Goal: Information Seeking & Learning: Learn about a topic

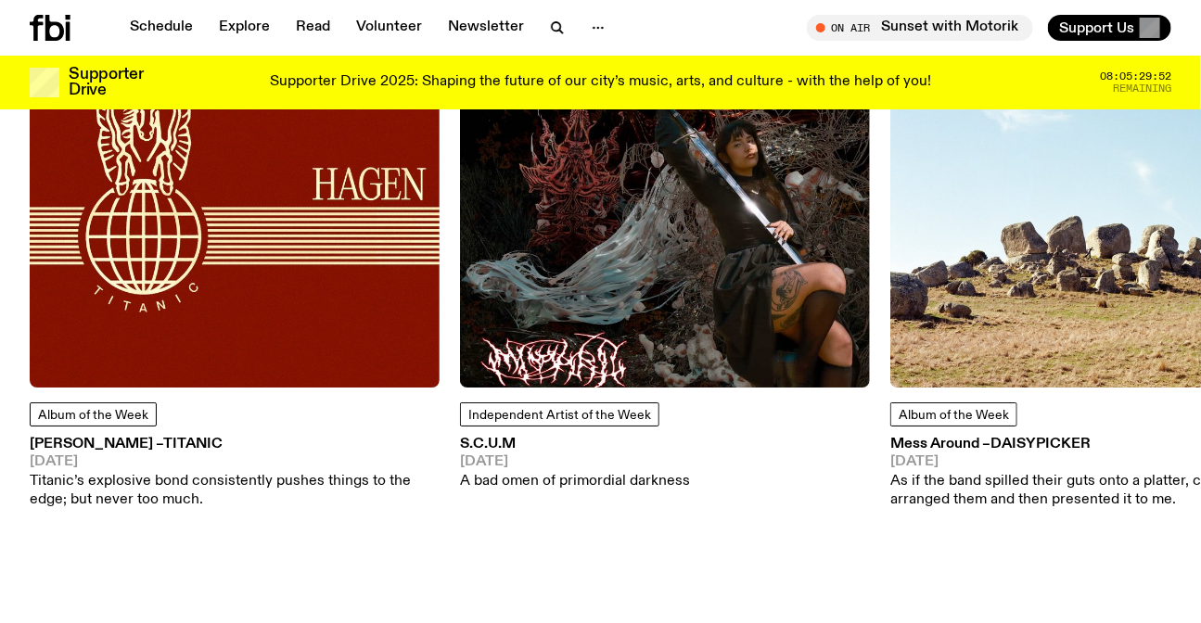
scroll to position [2433, 0]
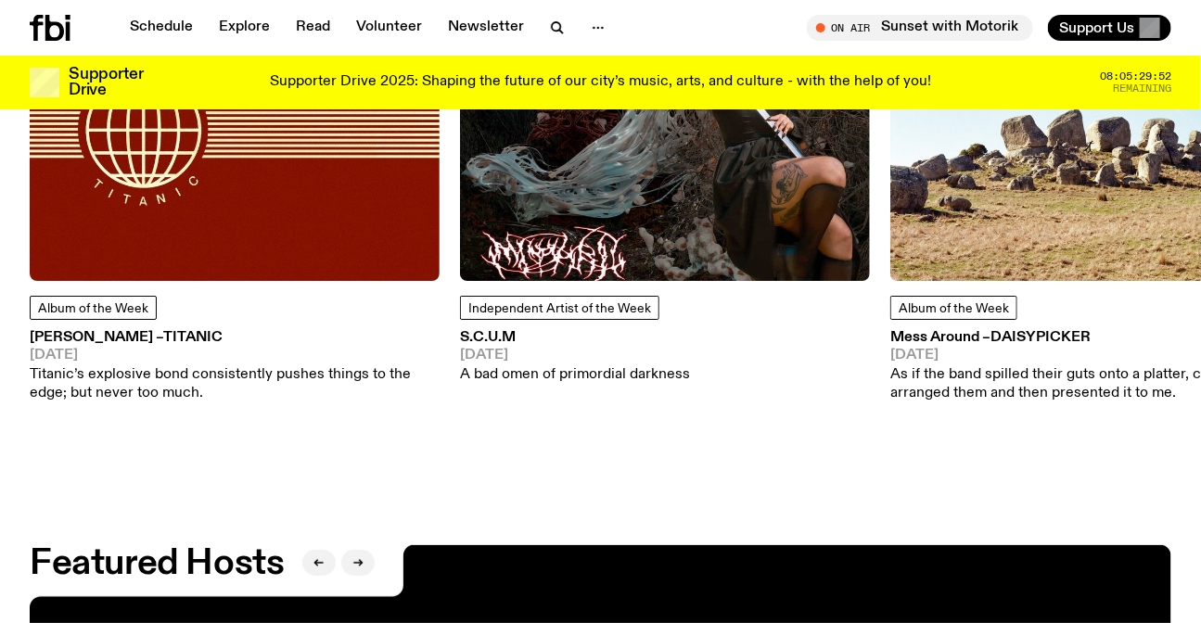
click at [297, 208] on img at bounding box center [235, 76] width 410 height 410
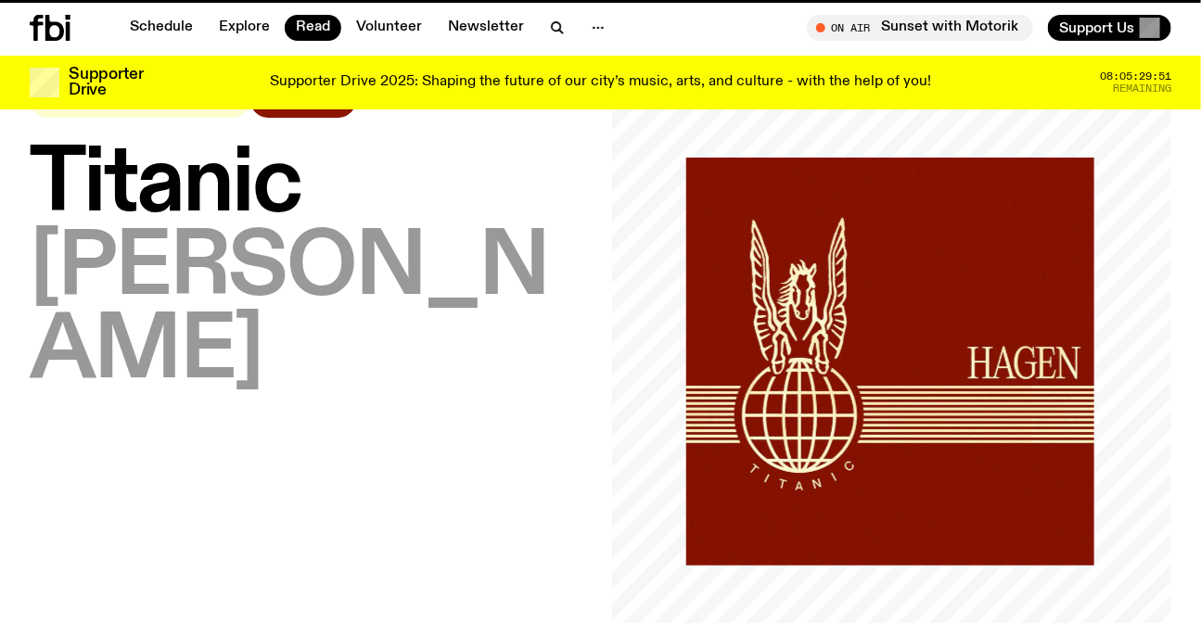
scroll to position [506, 0]
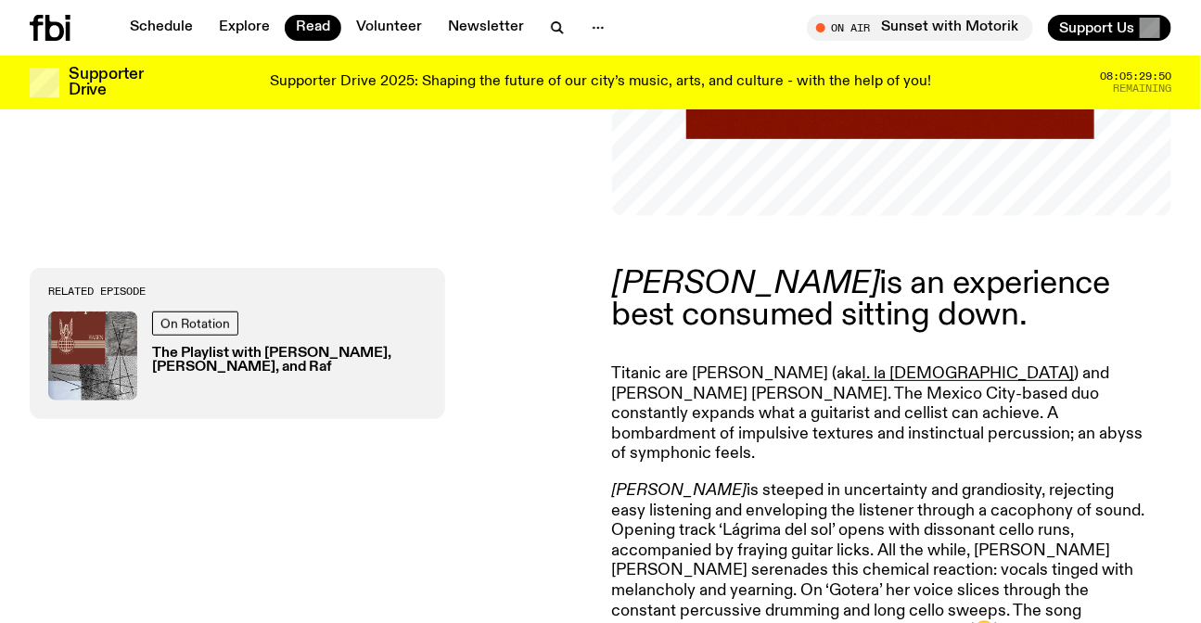
click at [740, 316] on p "[PERSON_NAME] is an experience best consumed sitting down." at bounding box center [879, 299] width 534 height 63
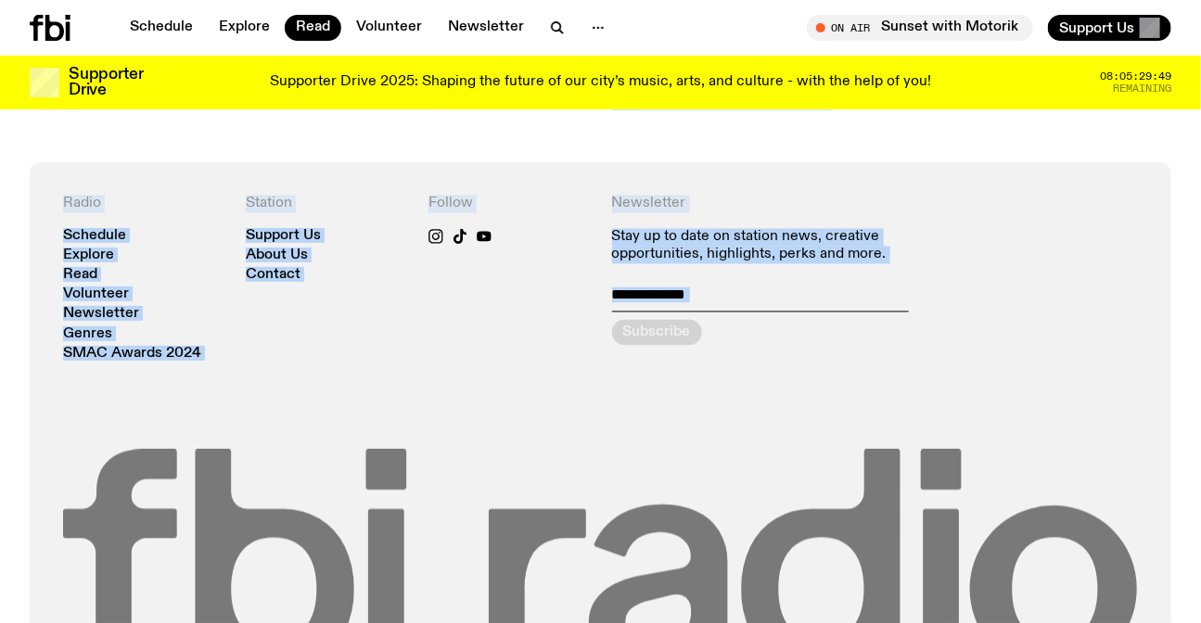
scroll to position [1265, 0]
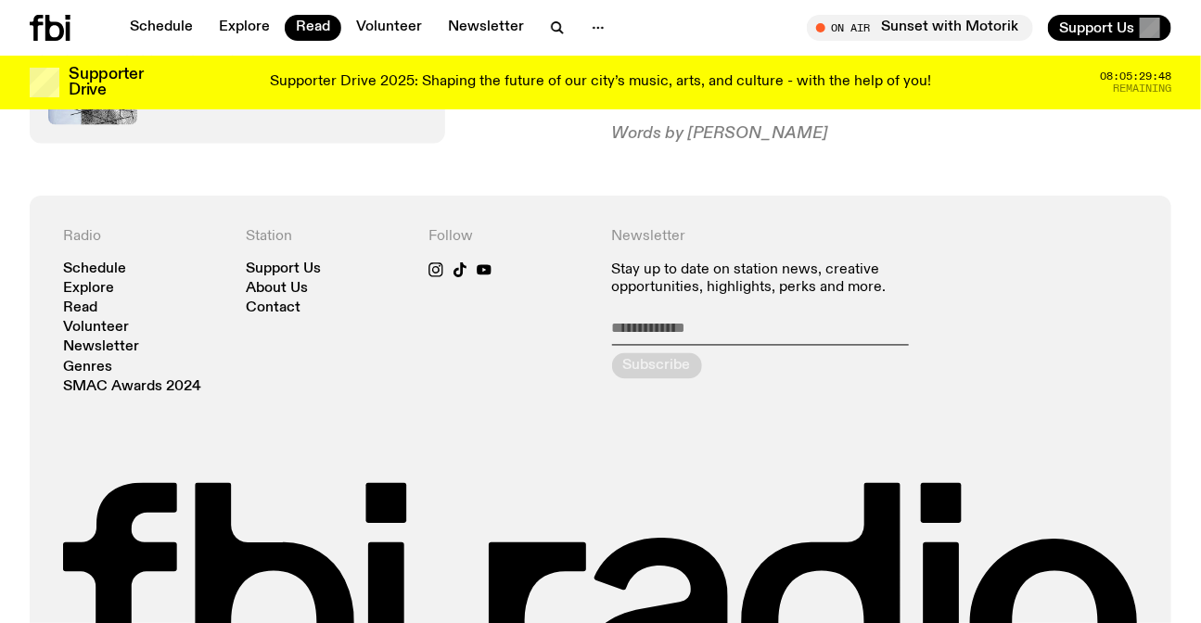
drag, startPoint x: 740, startPoint y: 316, endPoint x: 869, endPoint y: 197, distance: 175.9
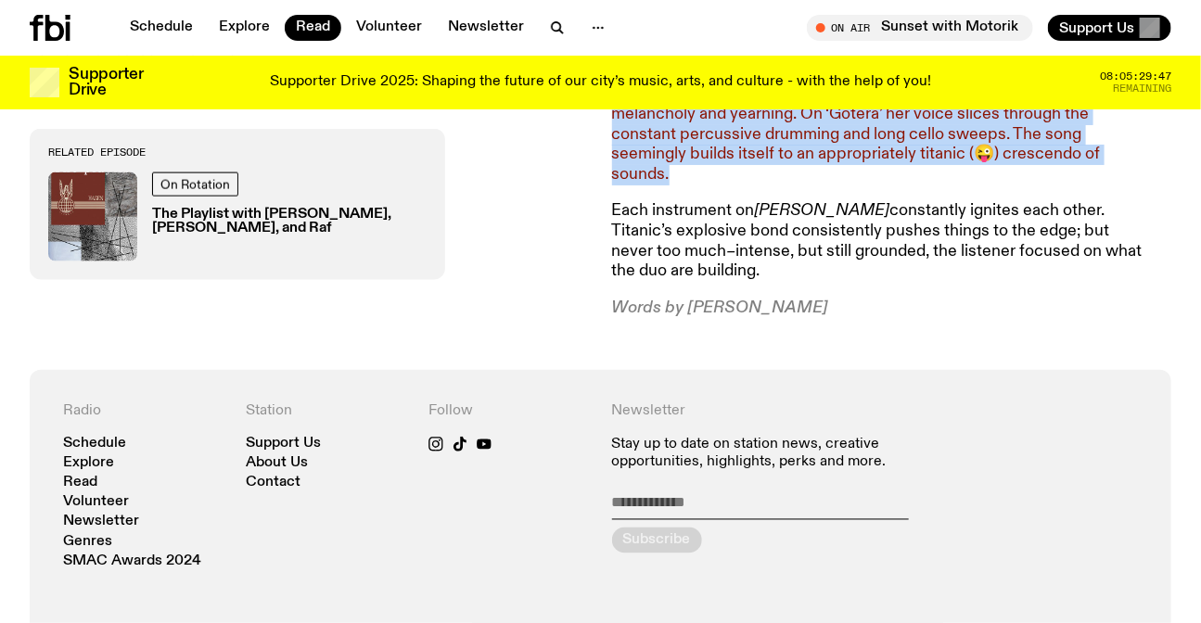
scroll to position [743, 0]
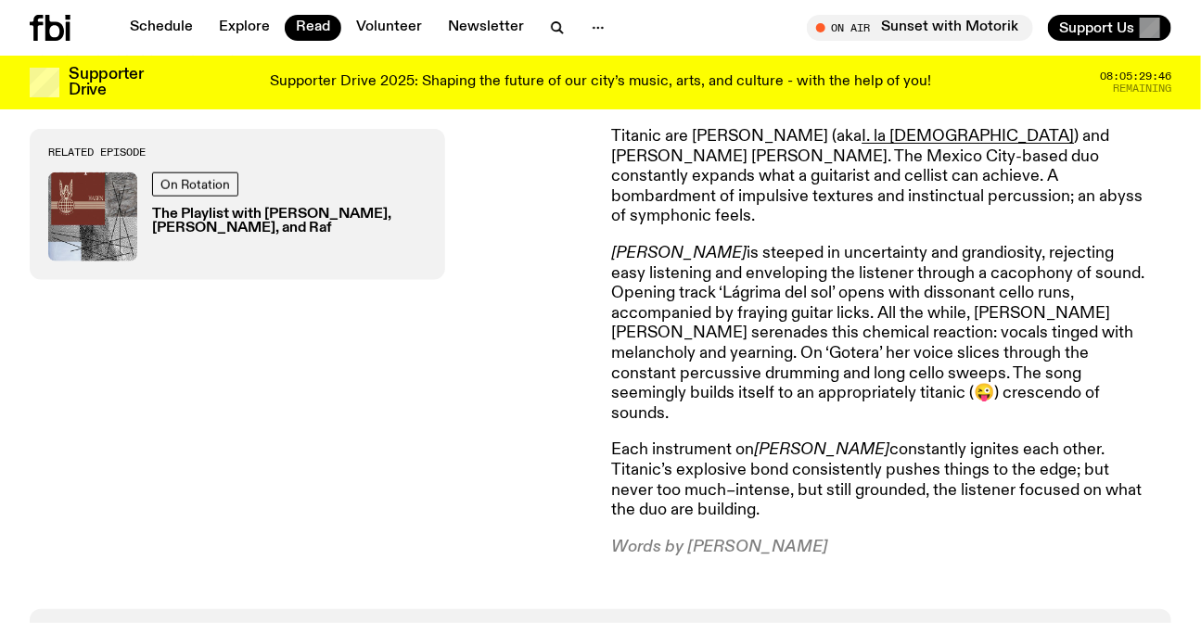
click at [783, 538] on p "Words by [PERSON_NAME]" at bounding box center [879, 548] width 534 height 20
click at [783, 538] on p "Words by Rafael Enriquez" at bounding box center [879, 548] width 534 height 20
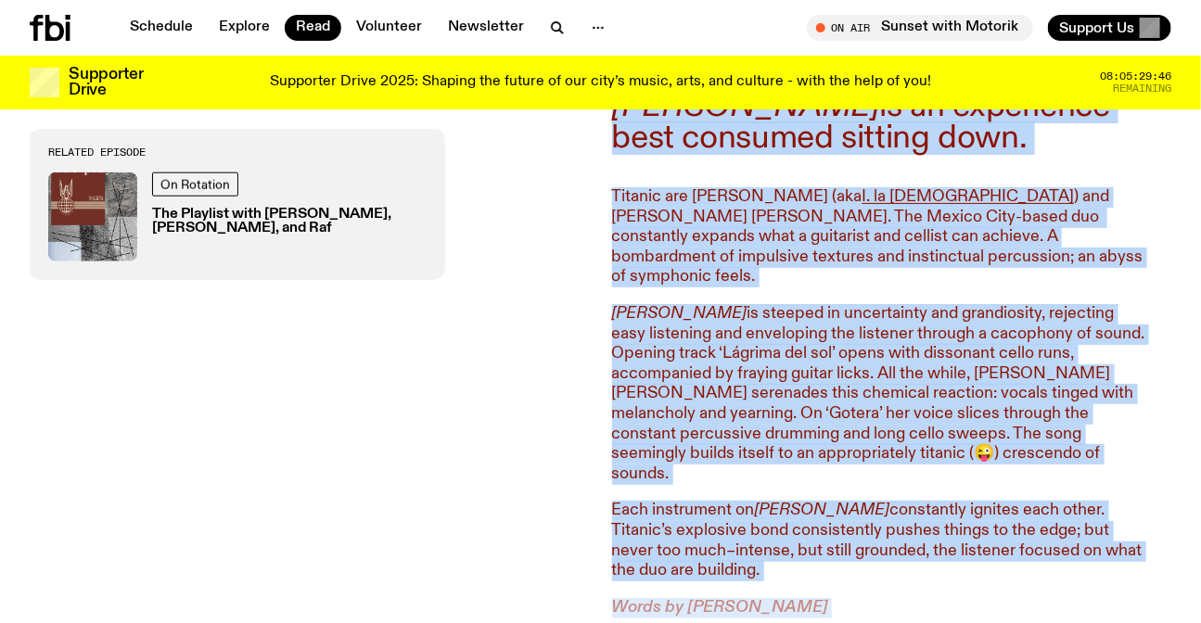
scroll to position [503, 0]
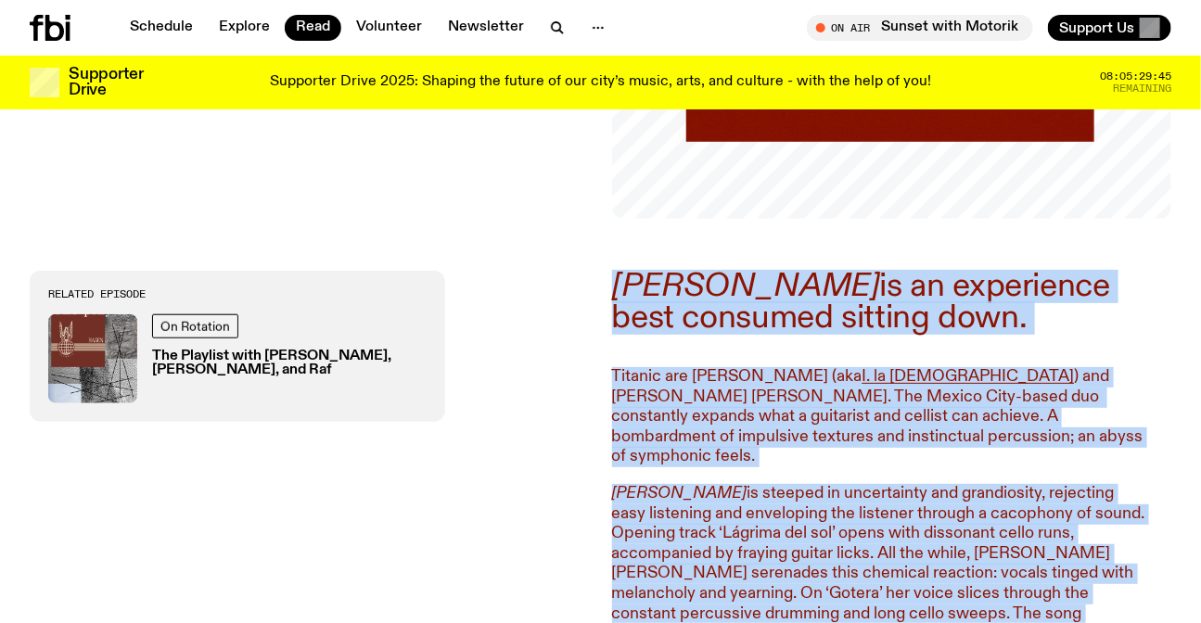
drag, startPoint x: 783, startPoint y: 514, endPoint x: 608, endPoint y: 284, distance: 289.2
click at [608, 284] on div "HAGEN is an experience best consumed sitting down. Titanic are Héctor Tosta (ak…" at bounding box center [600, 535] width 1201 height 632
copy div "HAGEN is an experience best consumed sitting down. Titanic are Héctor Tosta (ak…"
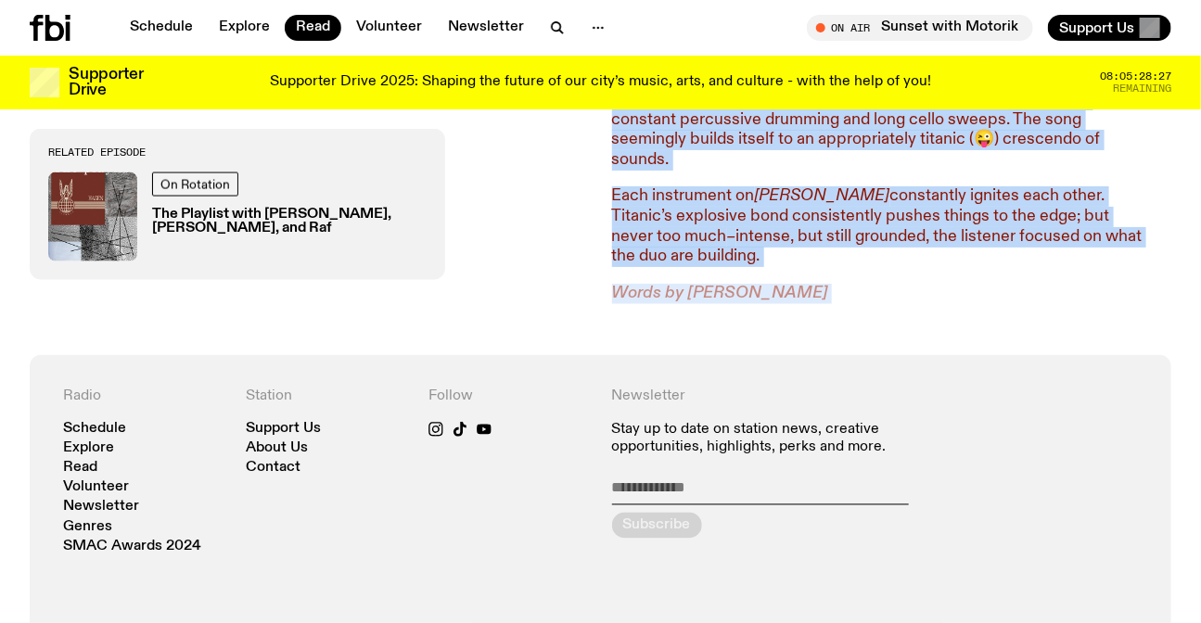
scroll to position [1262, 0]
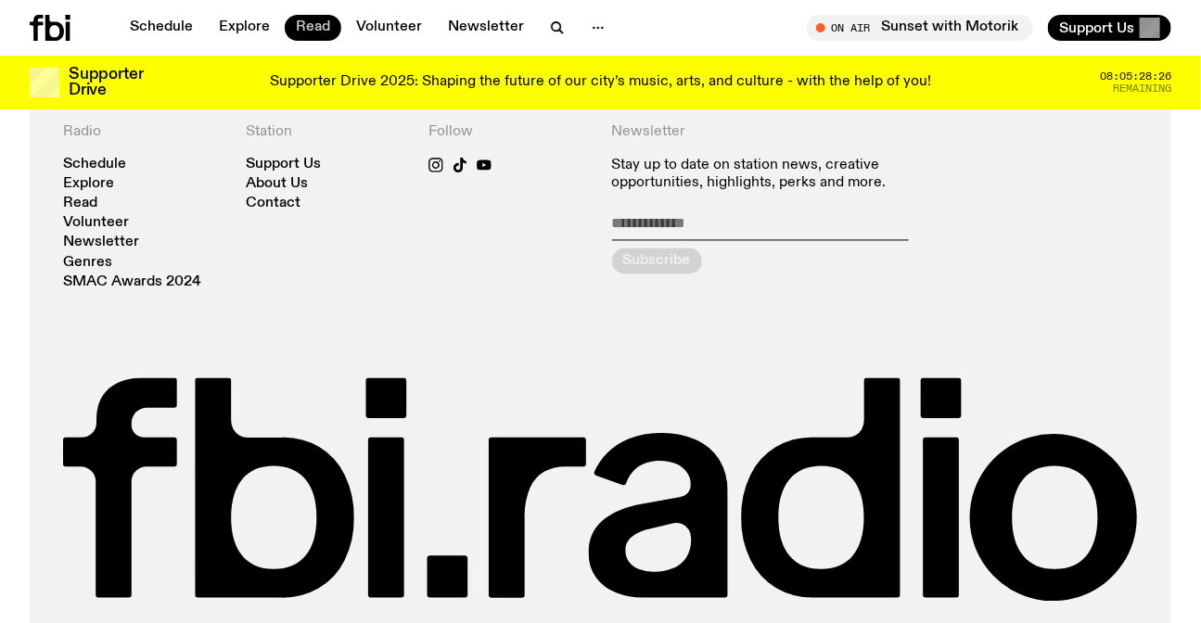
click at [315, 37] on link "Read" at bounding box center [313, 28] width 57 height 26
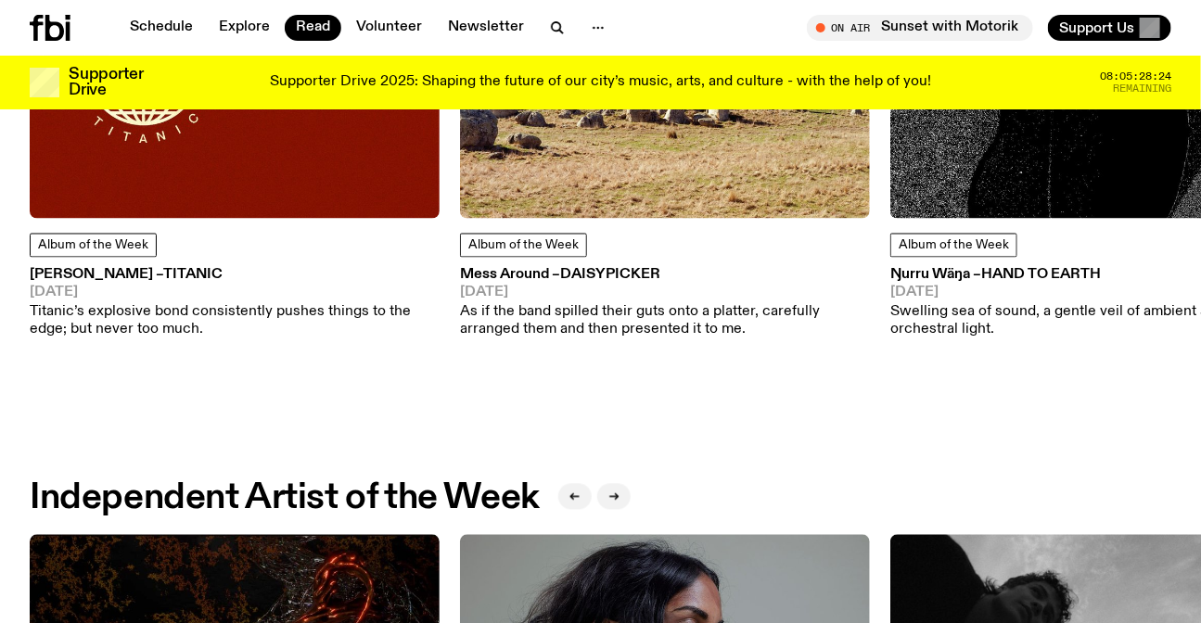
scroll to position [1588, 0]
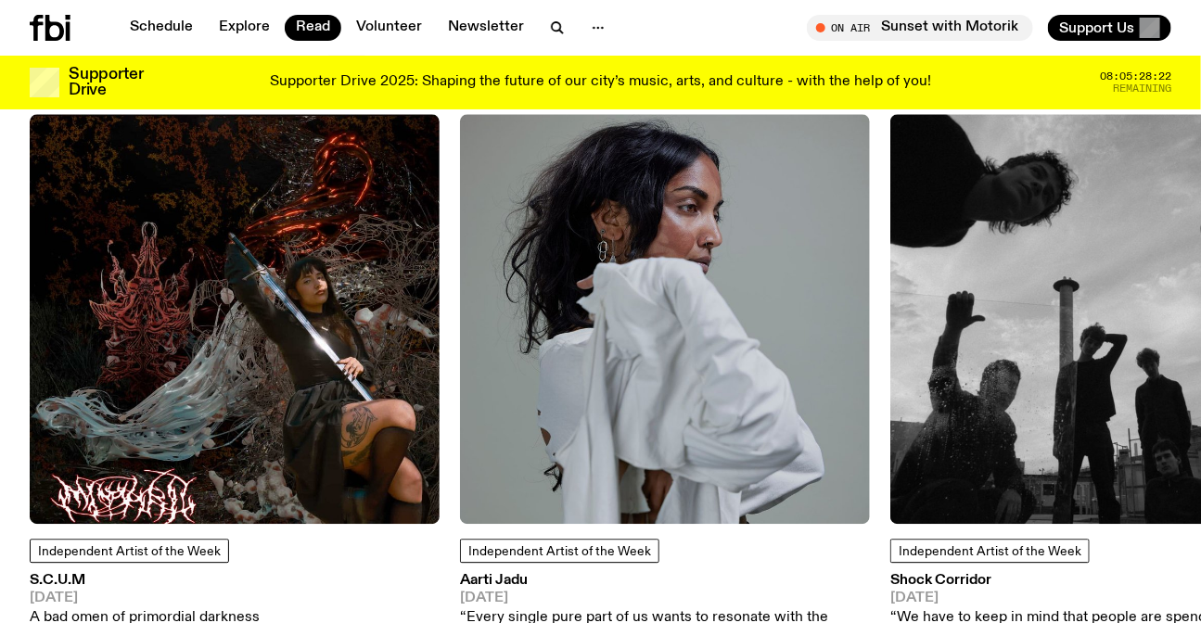
drag, startPoint x: 1045, startPoint y: 452, endPoint x: 299, endPoint y: 454, distance: 746.7
click at [891, 454] on img at bounding box center [1096, 319] width 410 height 410
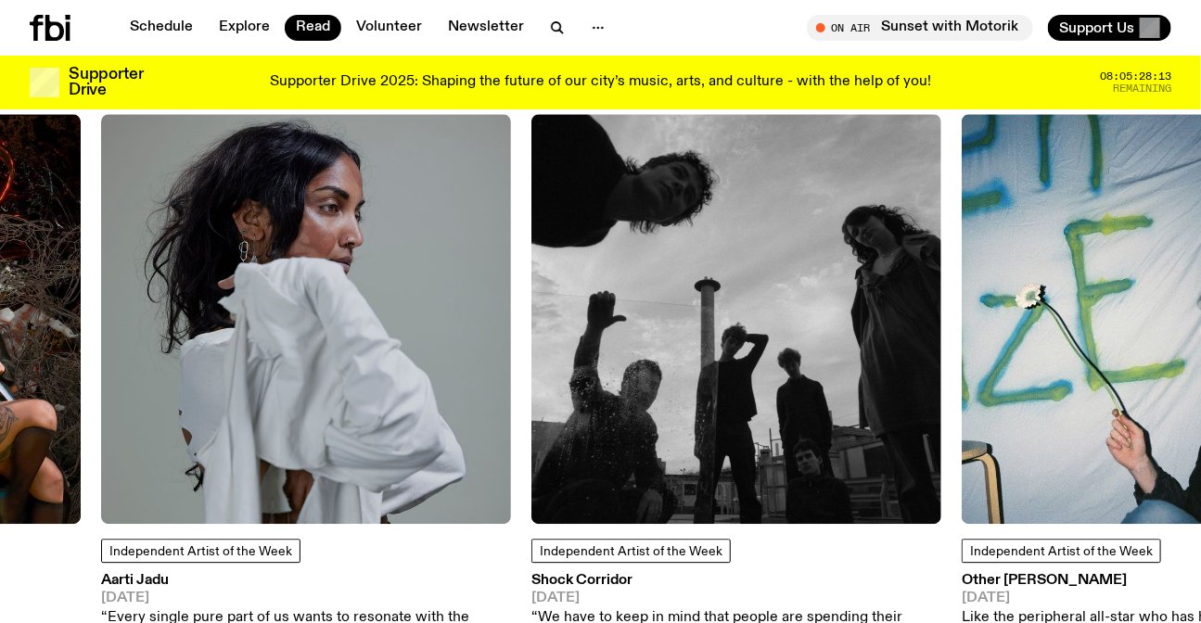
drag, startPoint x: 304, startPoint y: 310, endPoint x: 812, endPoint y: 321, distance: 507.5
click at [814, 323] on img at bounding box center [737, 319] width 410 height 410
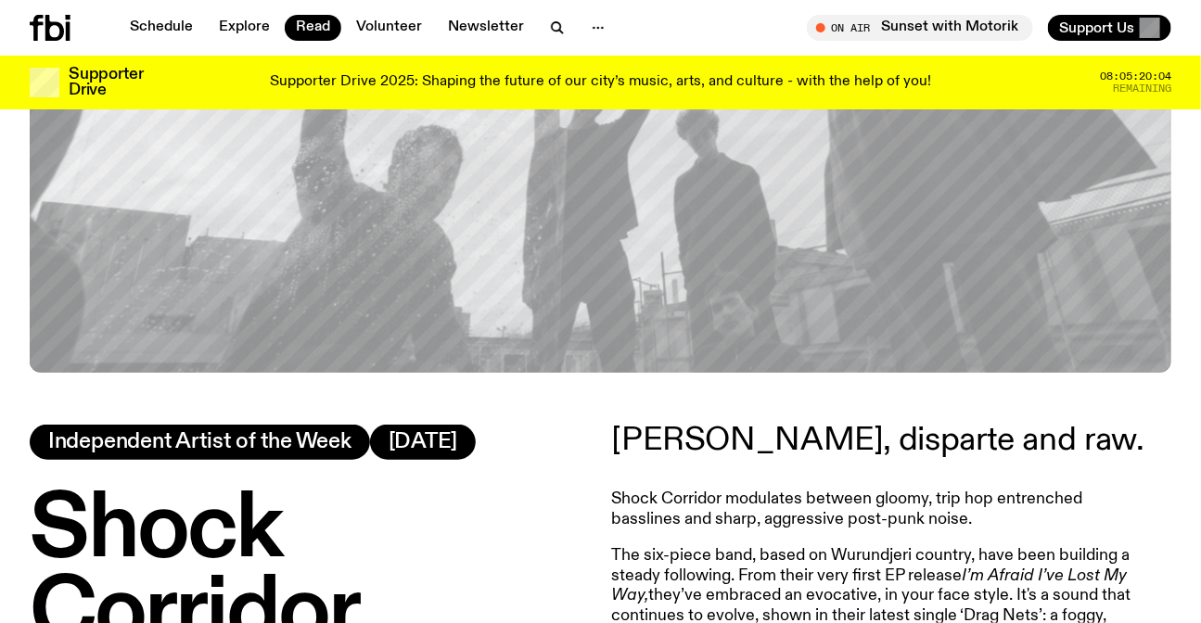
scroll to position [667, 0]
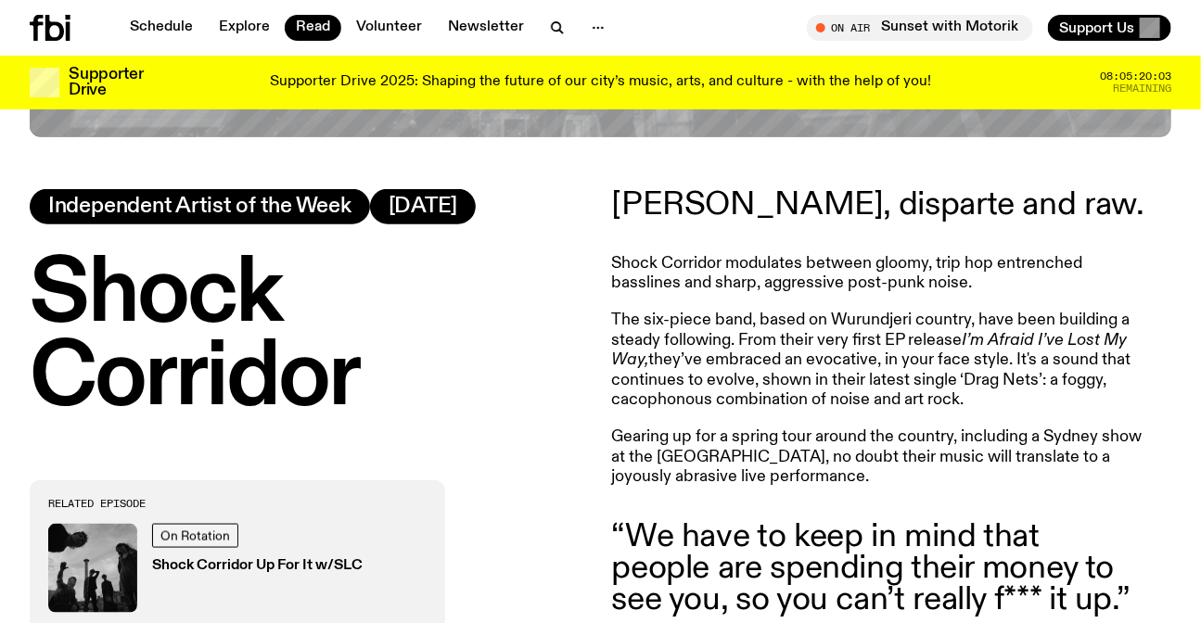
click at [721, 198] on p "Murky, disparte and raw." at bounding box center [879, 205] width 534 height 32
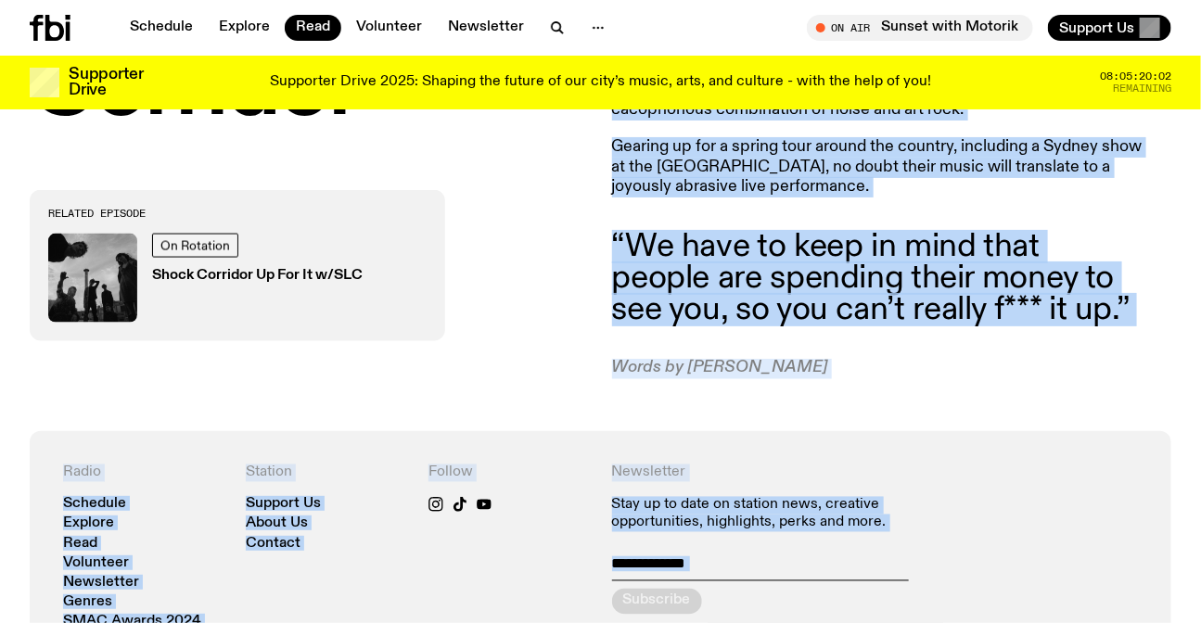
scroll to position [1094, 0]
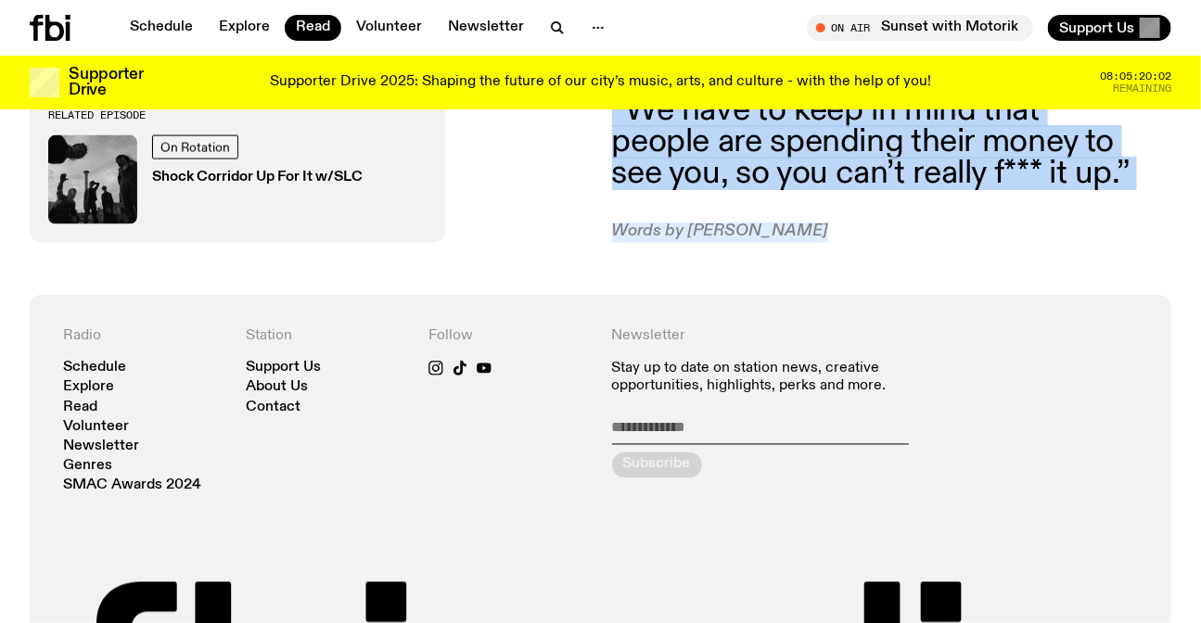
drag, startPoint x: 721, startPoint y: 198, endPoint x: 809, endPoint y: 240, distance: 97.9
click at [809, 240] on article "Murky, disparte and raw. Shock Corridor modulates between gloomy, trip hop entr…" at bounding box center [879, 3] width 534 height 481
copy article "Murky, disparte and raw. Shock Corridor modulates between gloomy, trip hop entr…"
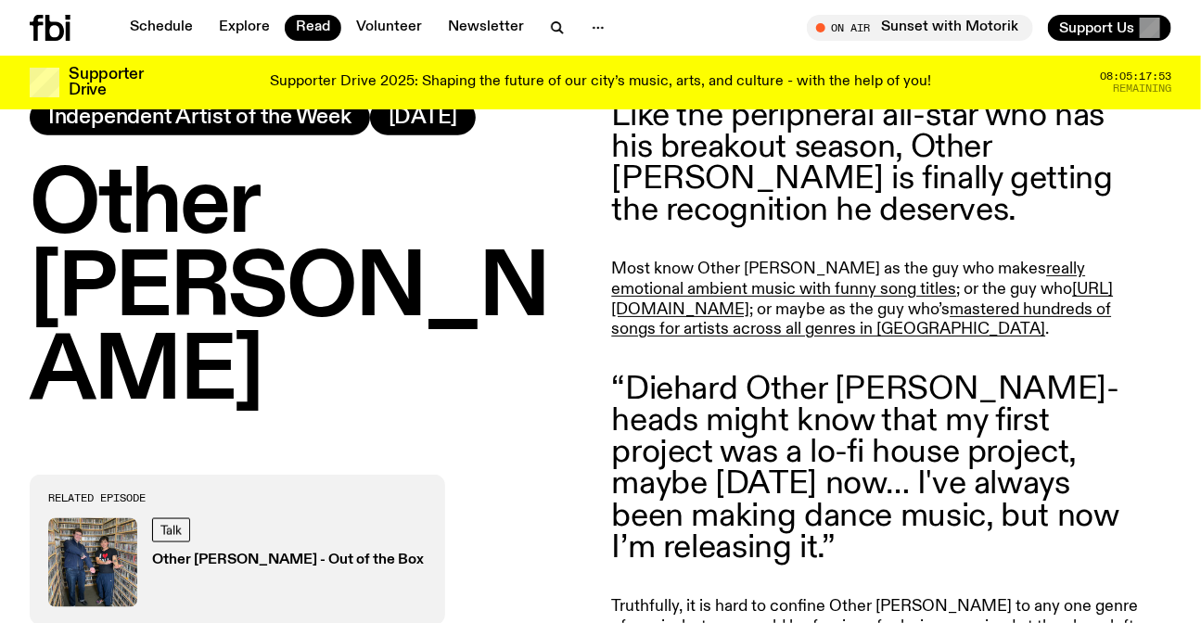
scroll to position [250, 0]
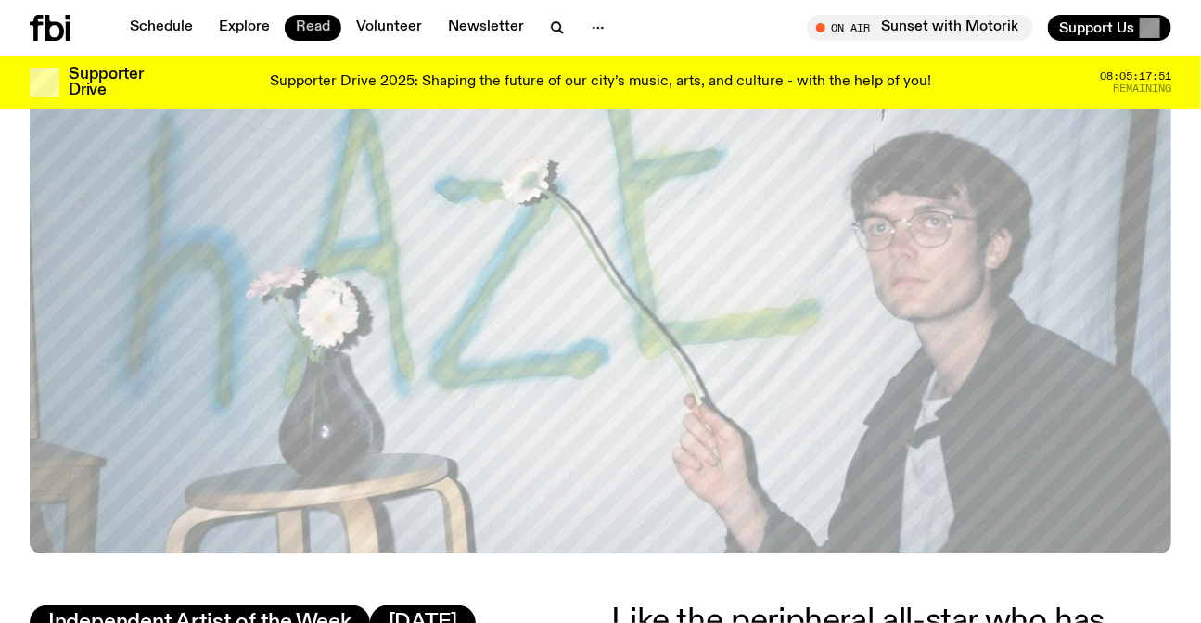
click at [325, 35] on link "Read" at bounding box center [313, 28] width 57 height 26
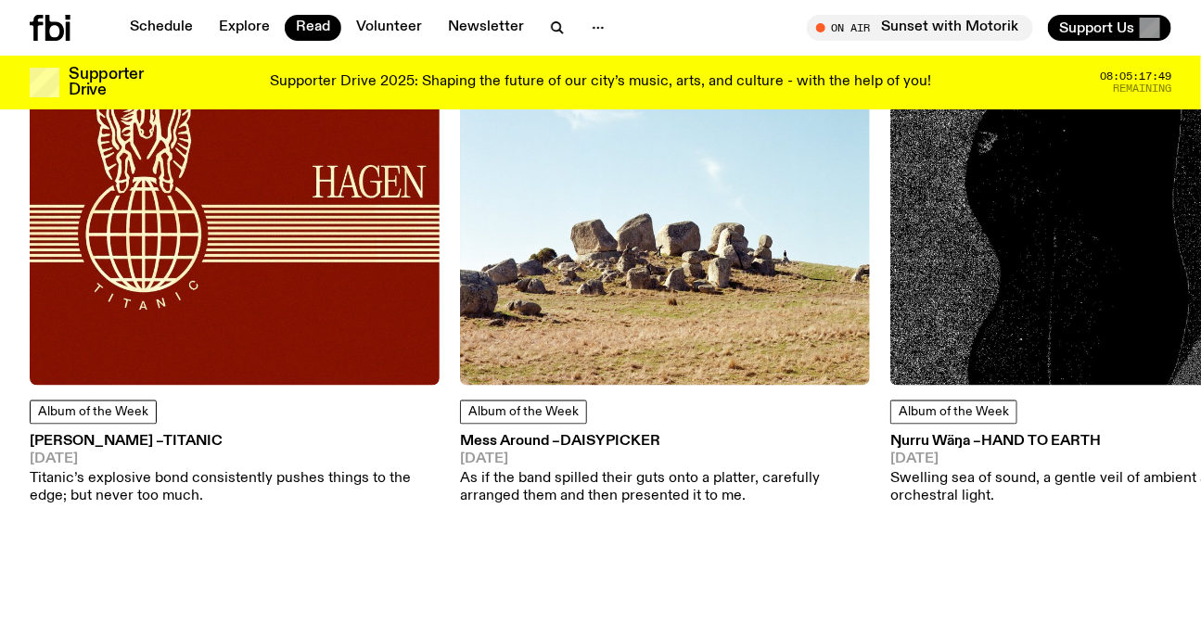
scroll to position [1590, 0]
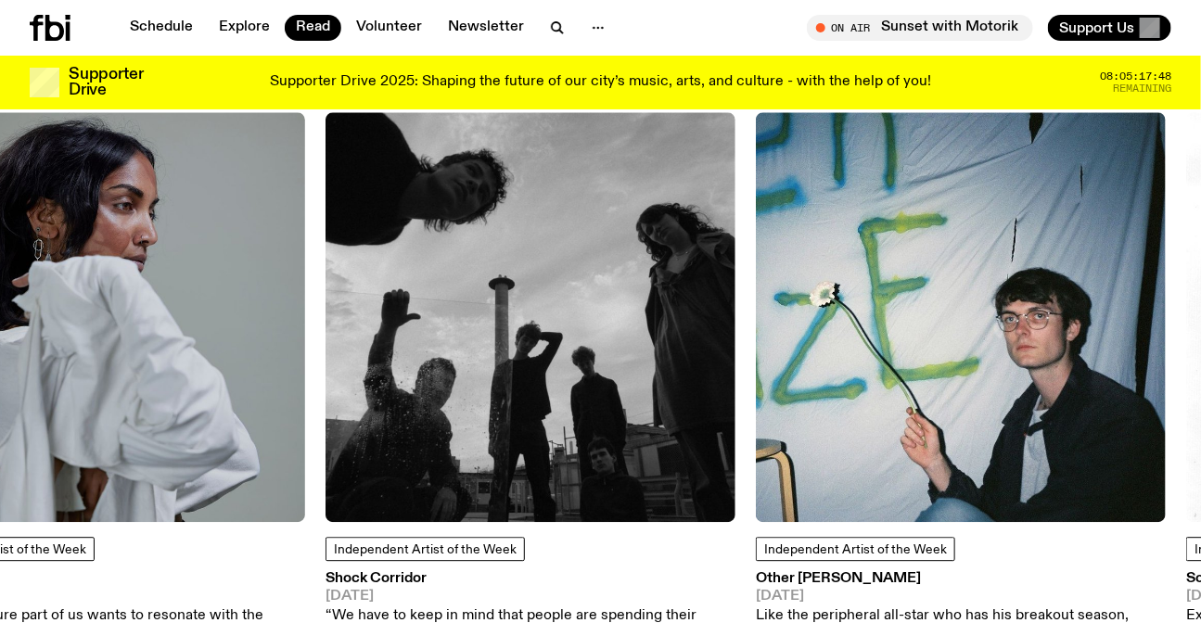
drag, startPoint x: 440, startPoint y: 362, endPoint x: 442, endPoint y: 320, distance: 41.8
click at [172, 343] on img at bounding box center [100, 317] width 410 height 410
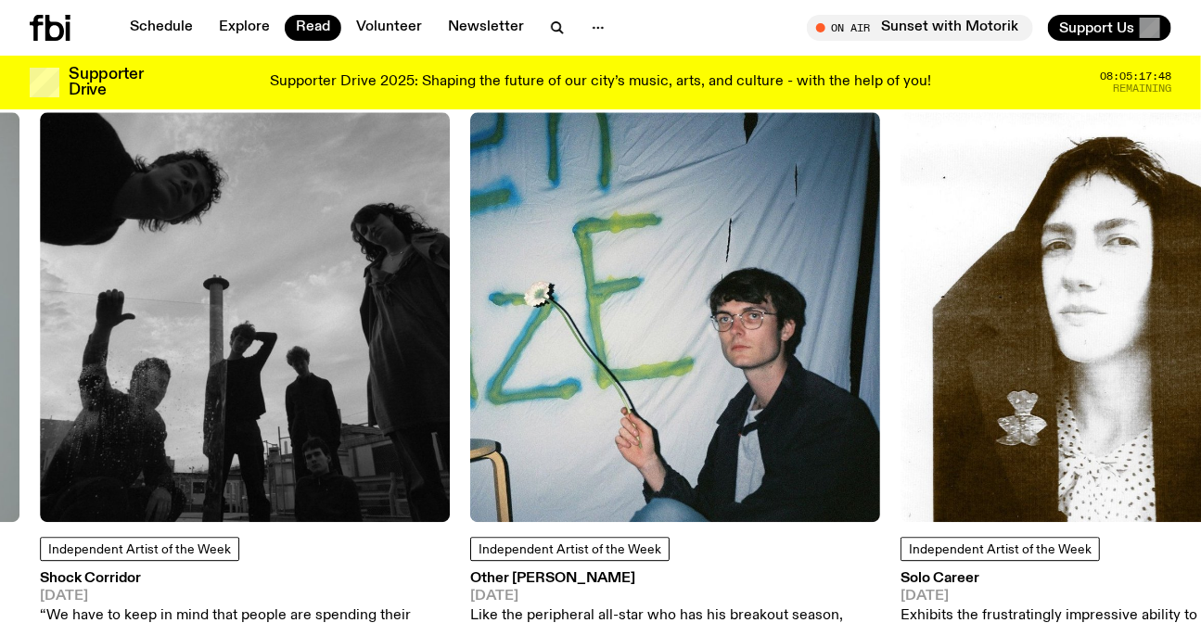
drag, startPoint x: 757, startPoint y: 360, endPoint x: 411, endPoint y: 337, distance: 346.8
click at [470, 358] on img at bounding box center [675, 317] width 410 height 410
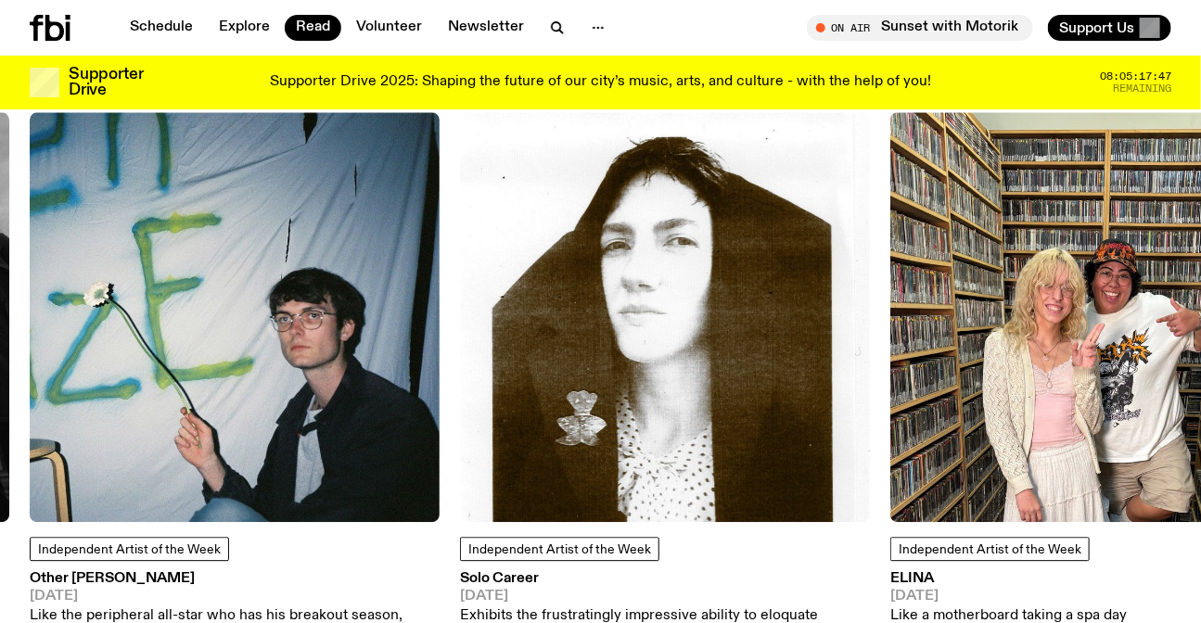
click at [202, 313] on img at bounding box center [235, 317] width 410 height 410
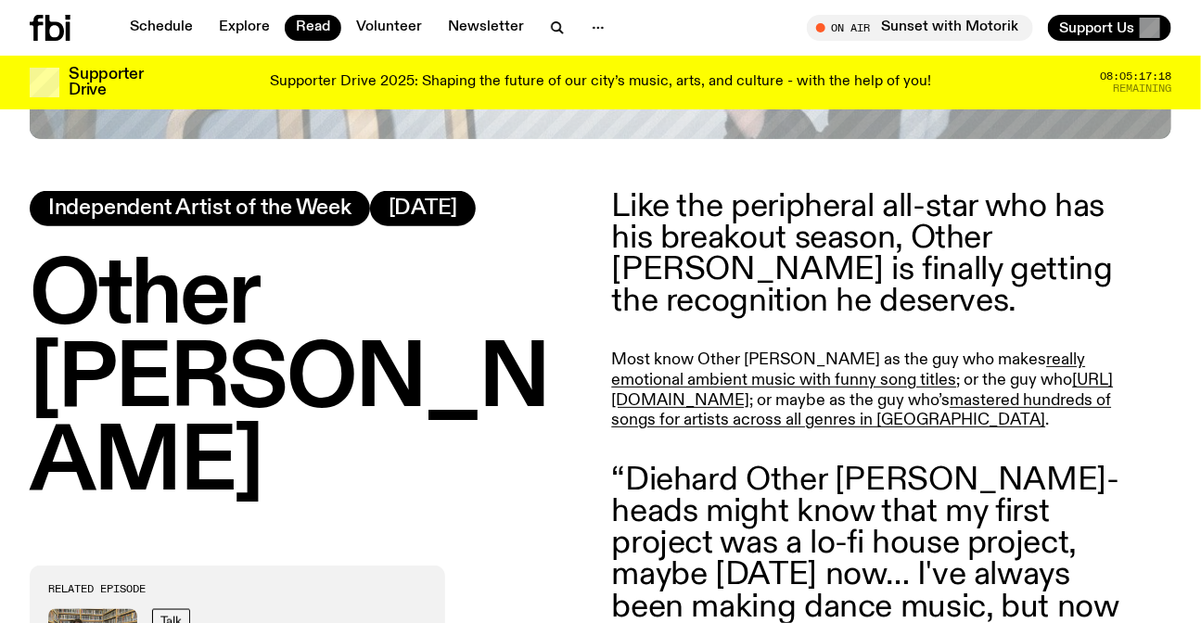
click at [727, 253] on p "Like the peripheral all-star who has his breakout season, Other Joe is finally …" at bounding box center [879, 254] width 534 height 127
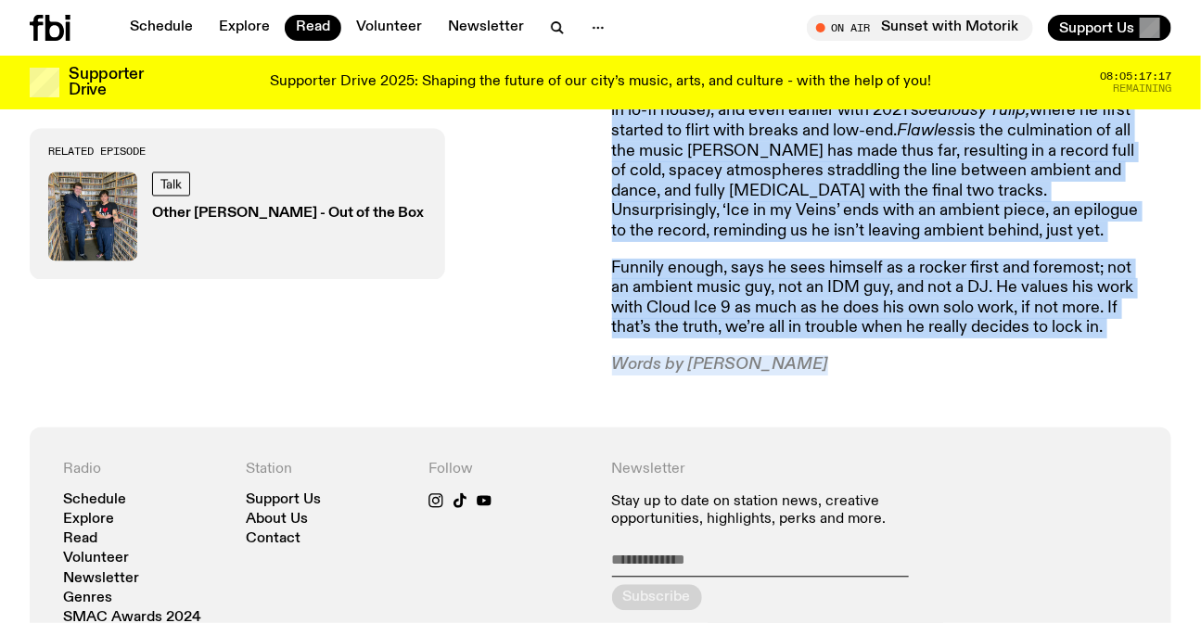
drag, startPoint x: 727, startPoint y: 253, endPoint x: 763, endPoint y: 325, distance: 79.7
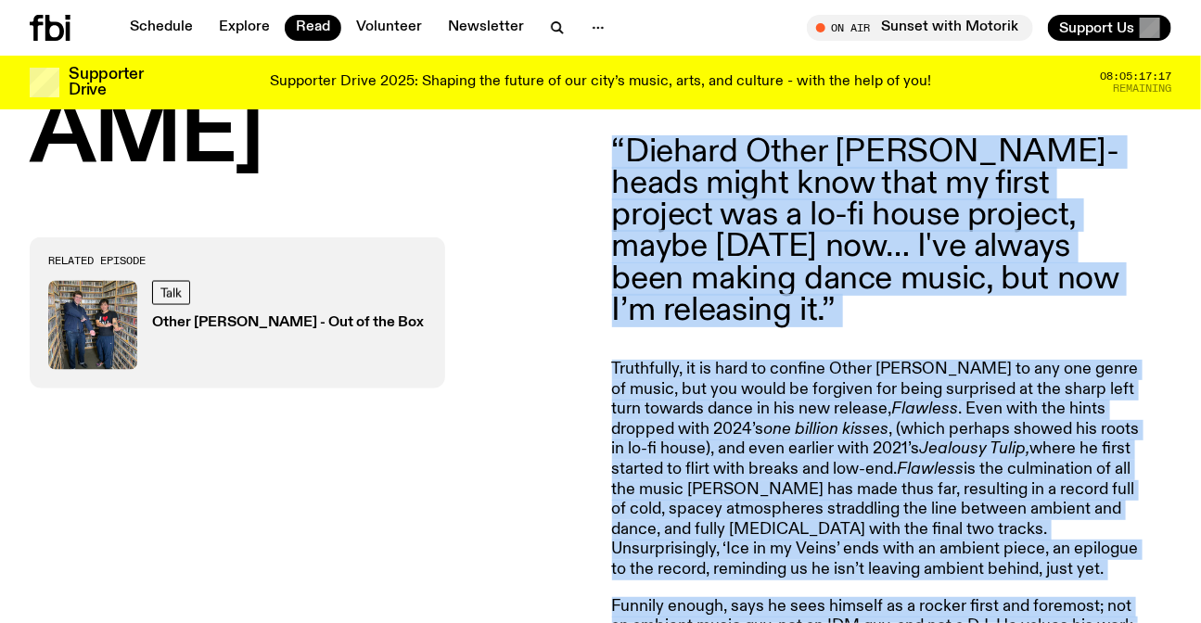
scroll to position [742, 0]
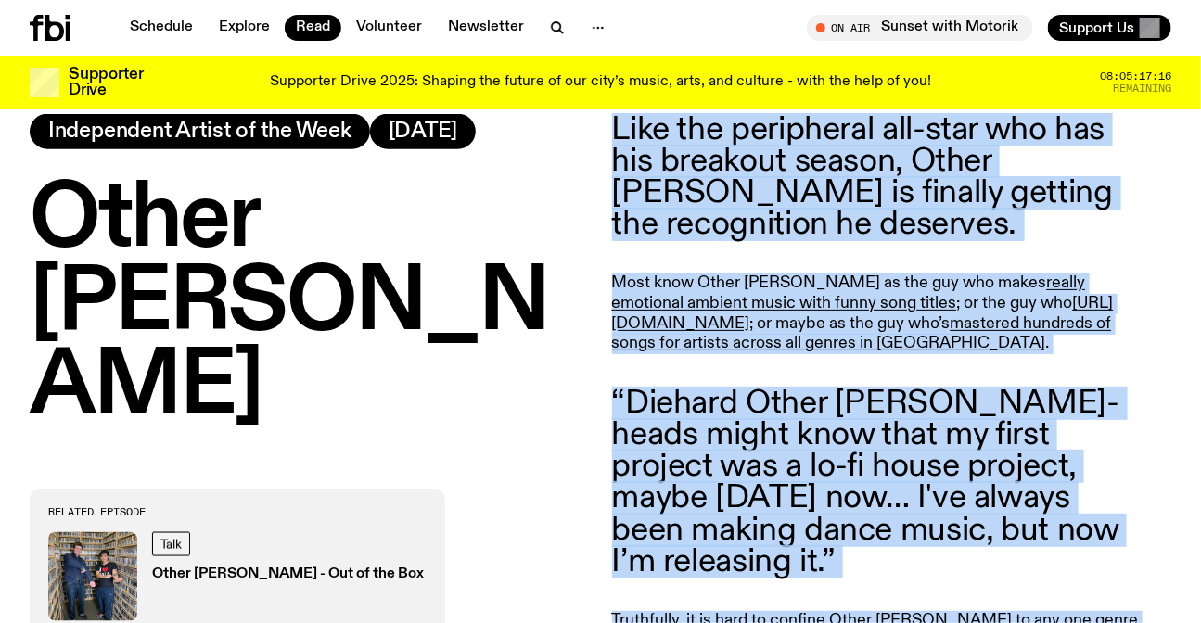
click at [740, 214] on p "Like the peripheral all-star who has his breakout season, Other Joe is finally …" at bounding box center [879, 177] width 534 height 127
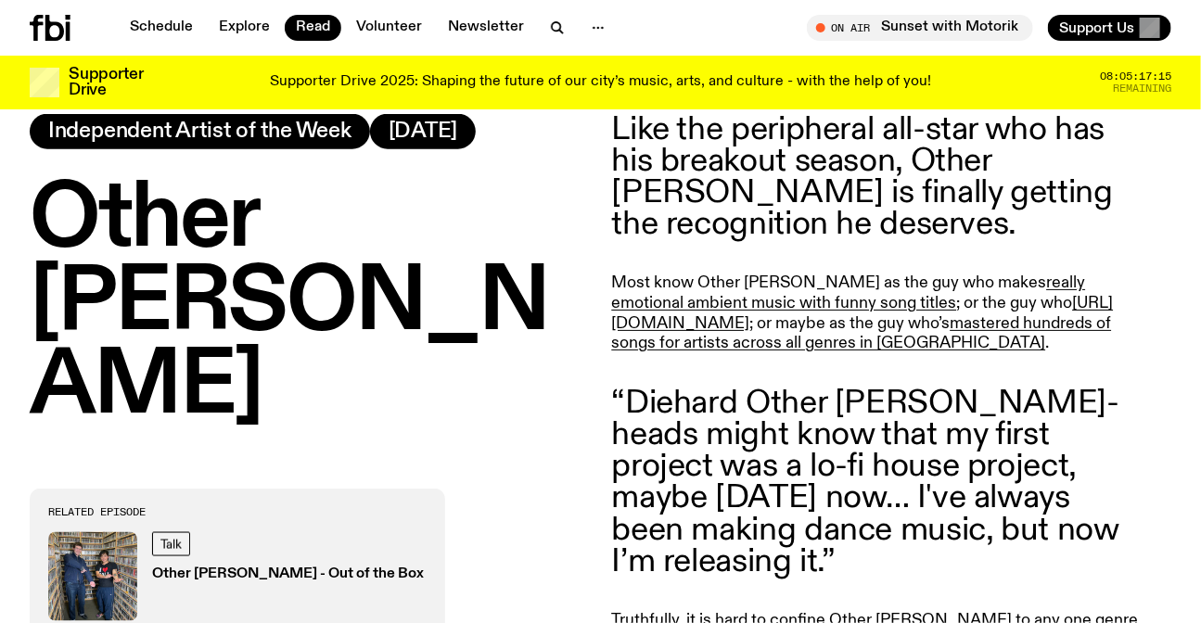
click at [733, 178] on p "Like the peripheral all-star who has his breakout season, Other Joe is finally …" at bounding box center [879, 177] width 534 height 127
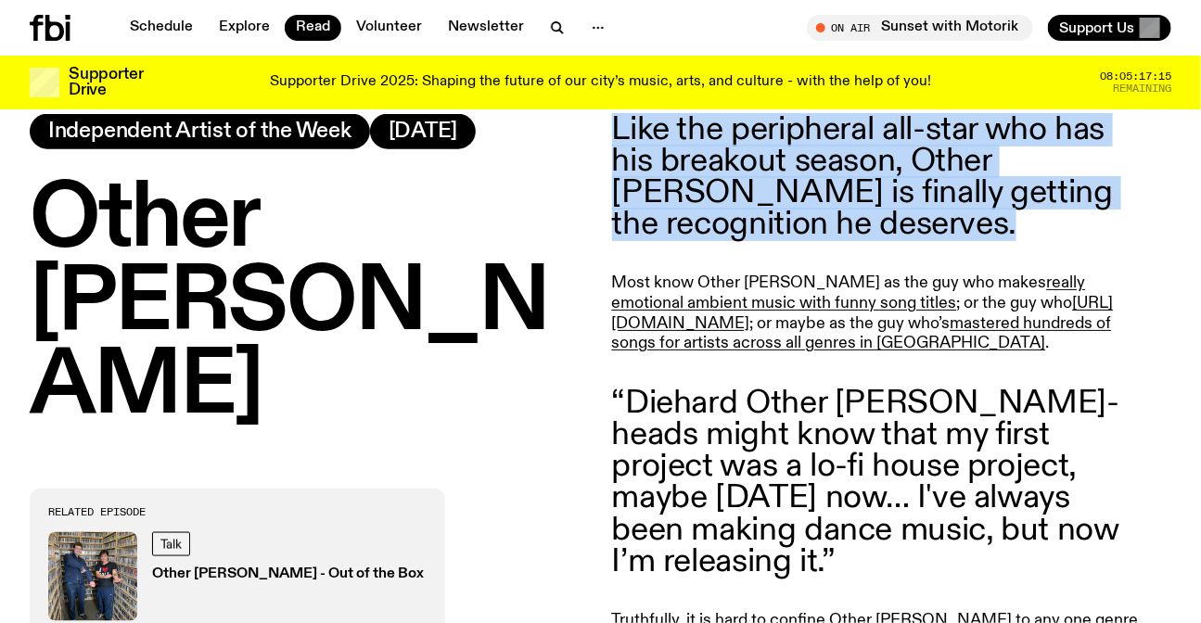
click at [733, 178] on p "Like the peripheral all-star who has his breakout season, Other Joe is finally …" at bounding box center [879, 177] width 534 height 127
click at [779, 176] on p "Like the peripheral all-star who has his breakout season, Other Joe is finally …" at bounding box center [879, 177] width 534 height 127
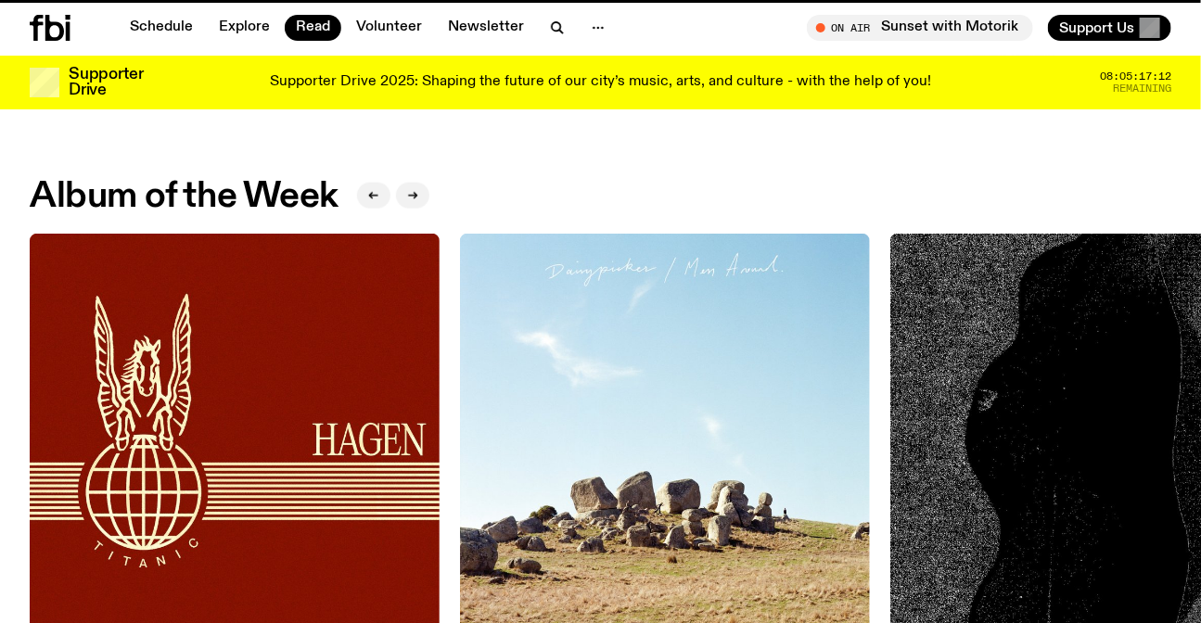
scroll to position [1590, 0]
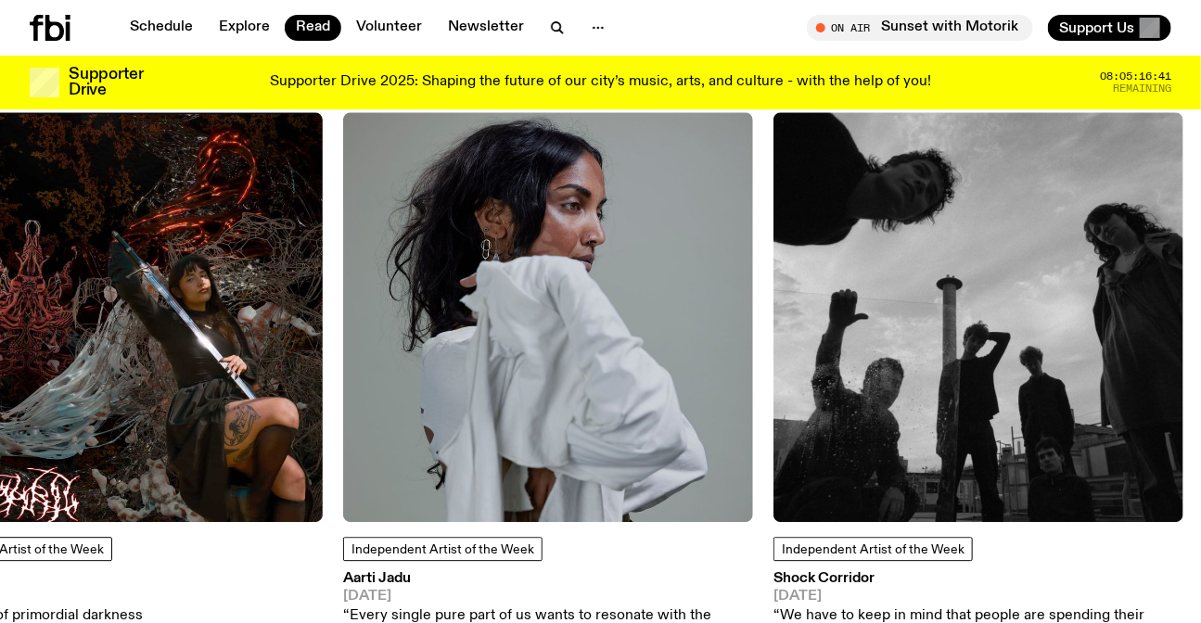
drag, startPoint x: 1066, startPoint y: 343, endPoint x: 93, endPoint y: 308, distance: 973.7
click at [774, 344] on img at bounding box center [979, 317] width 410 height 410
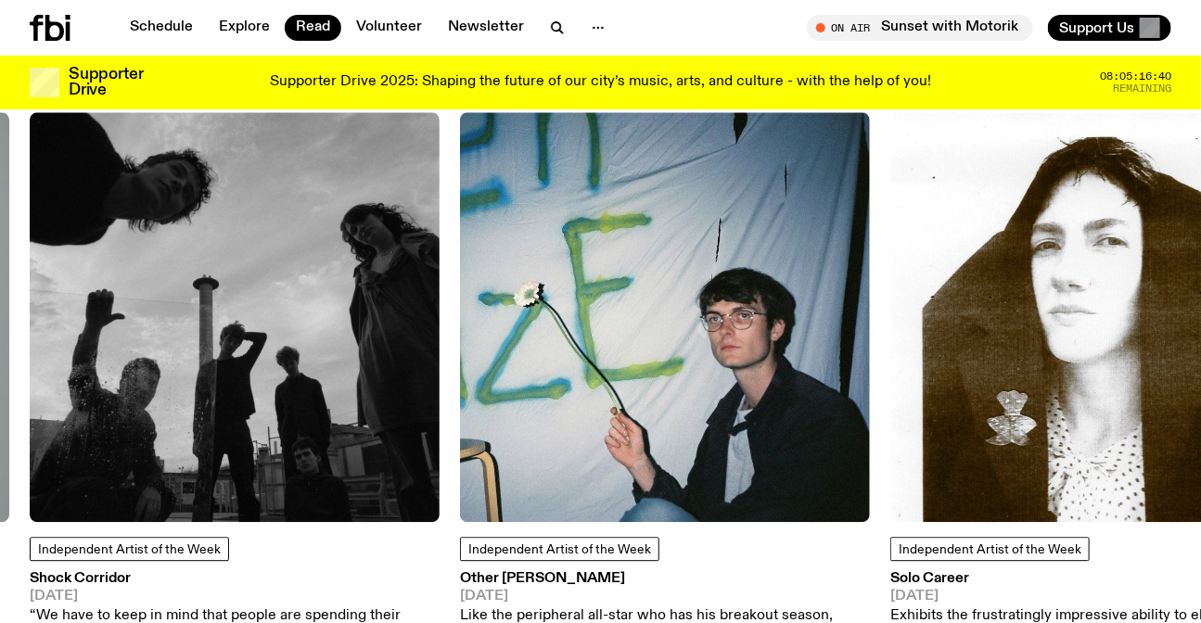
click at [668, 296] on img at bounding box center [665, 317] width 410 height 410
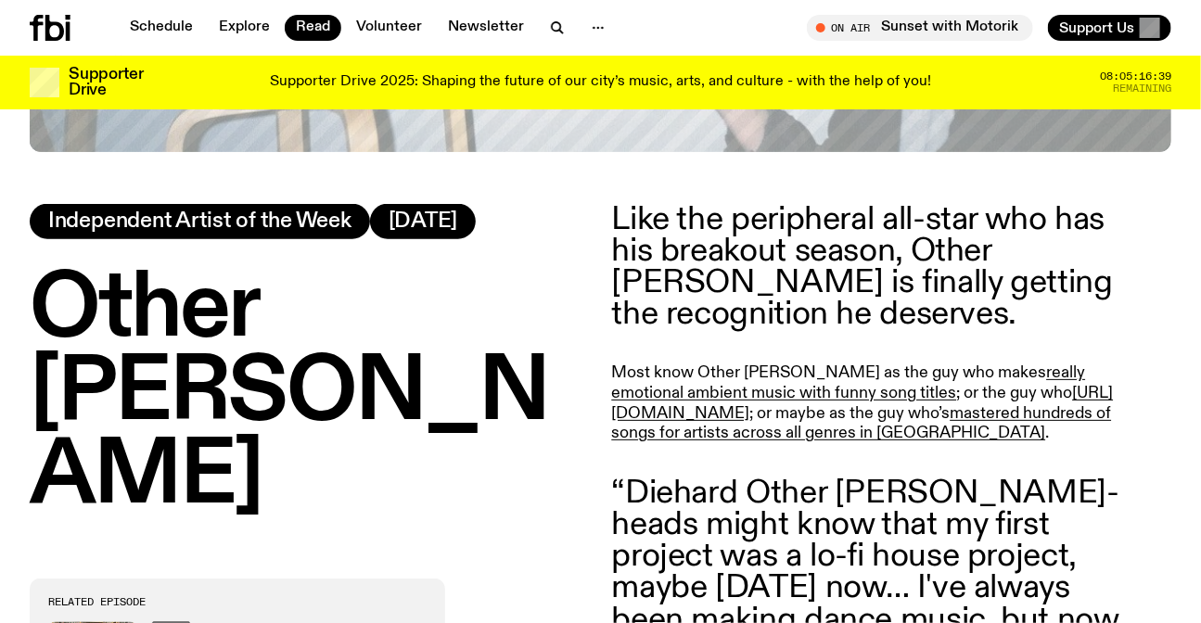
scroll to position [661, 0]
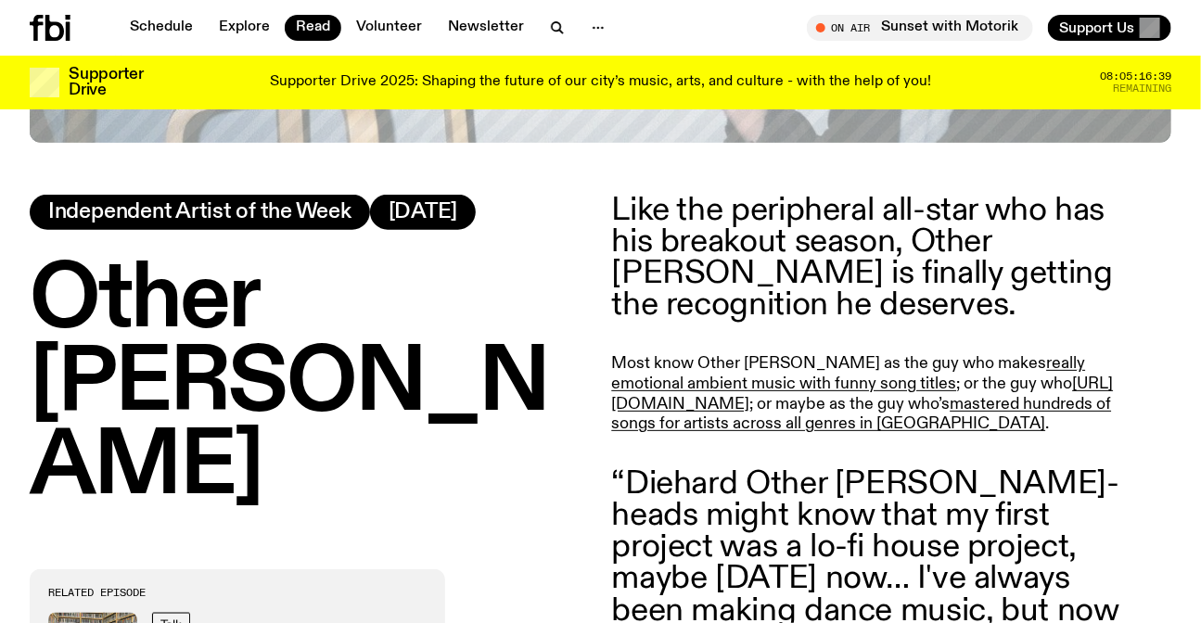
click at [764, 241] on p "Like the peripheral all-star who has his breakout season, Other Joe is finally …" at bounding box center [879, 258] width 534 height 127
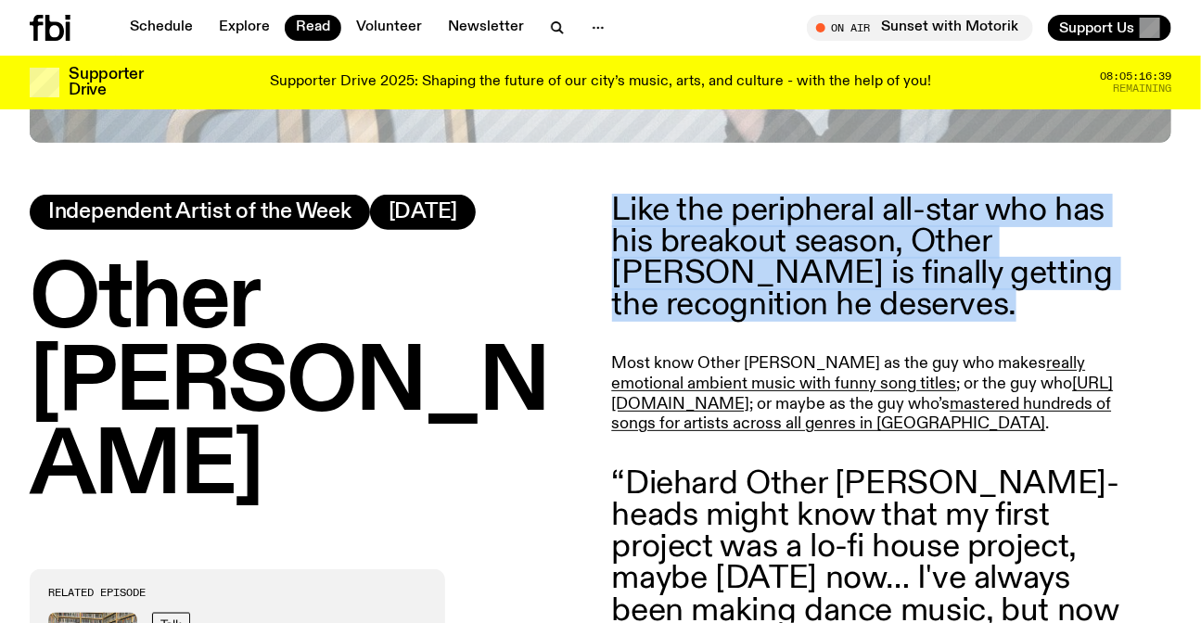
click at [764, 241] on p "Like the peripheral all-star who has his breakout season, Other Joe is finally …" at bounding box center [879, 258] width 534 height 127
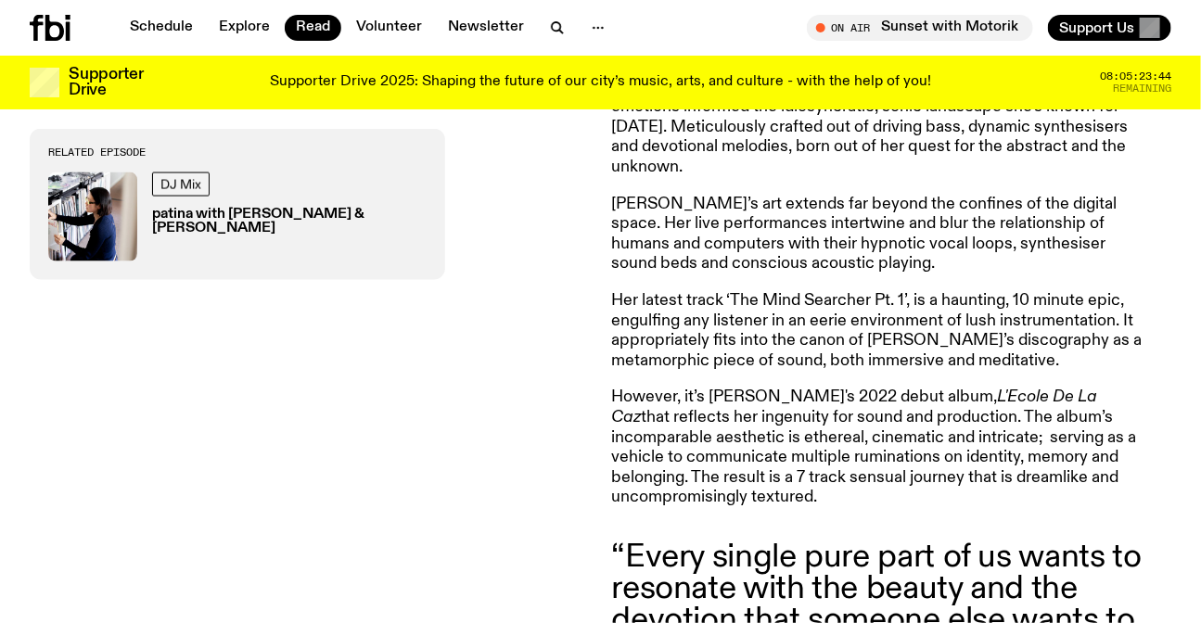
scroll to position [667, 0]
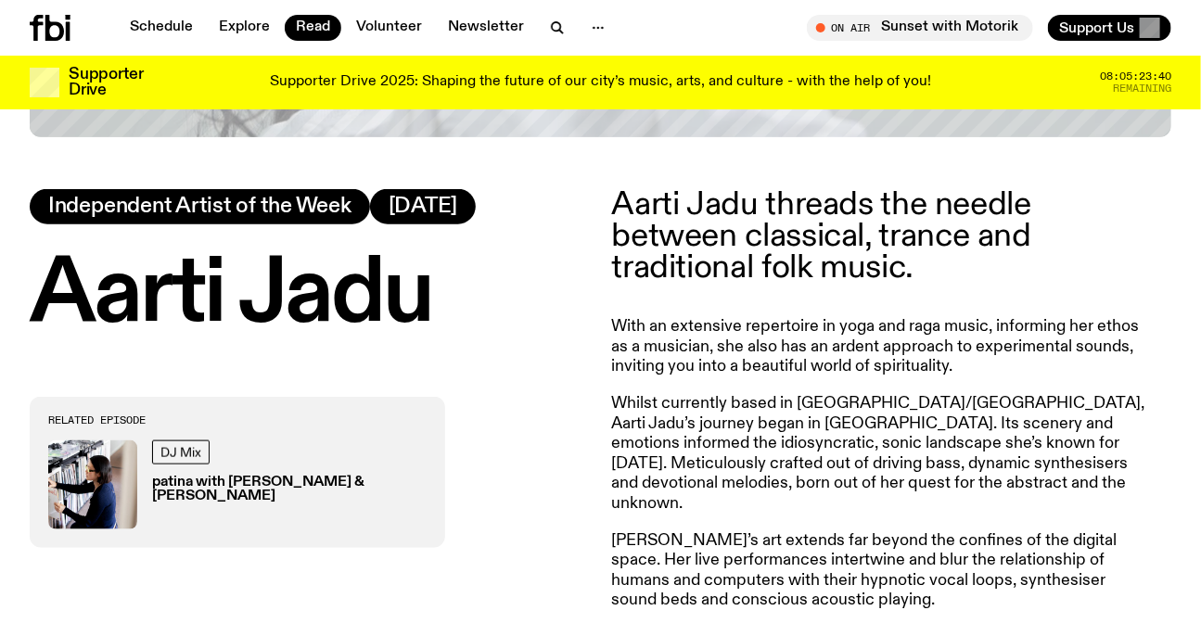
click at [743, 195] on p "Aarti Jadu threads the needle between classical, trance and traditional folk mu…" at bounding box center [879, 237] width 534 height 96
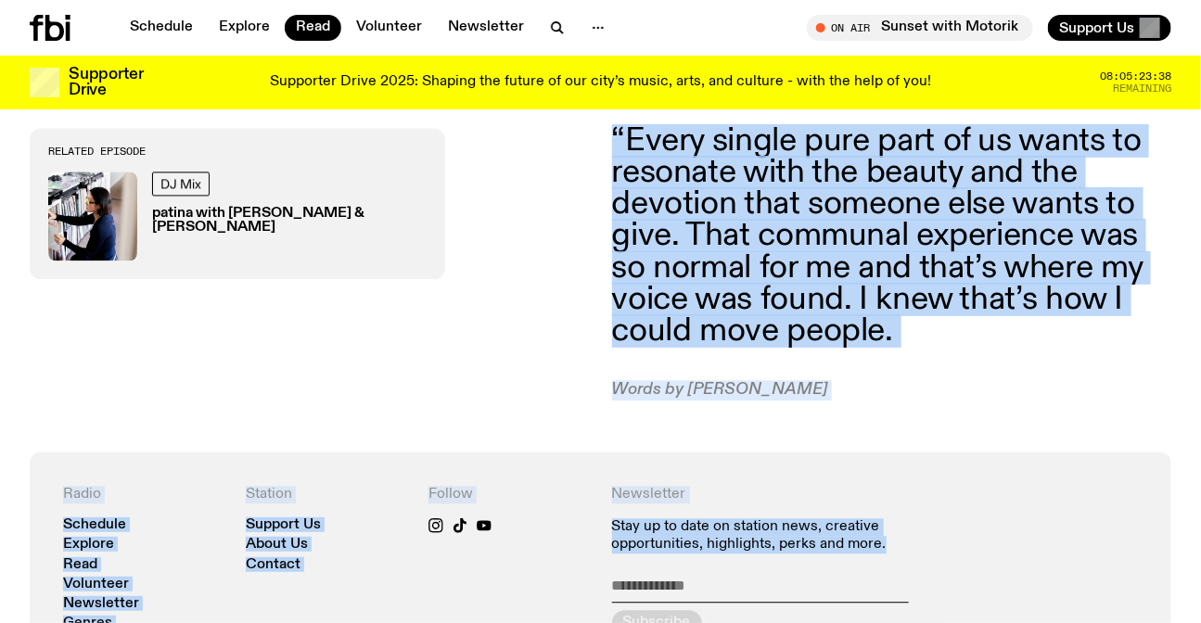
scroll to position [1495, 0]
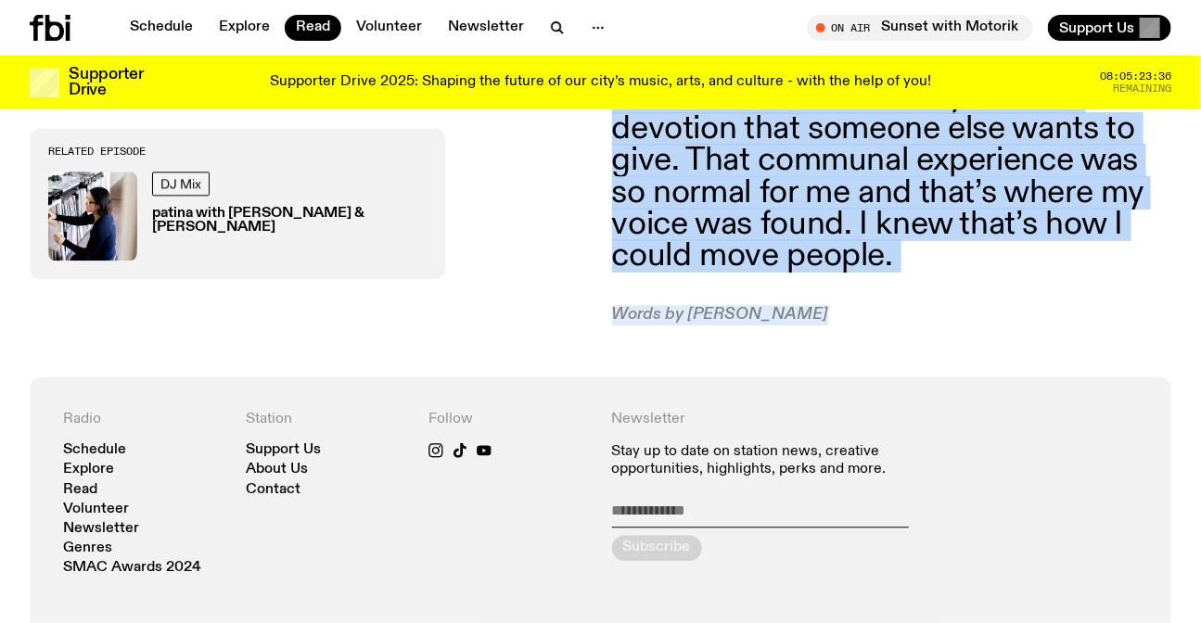
drag, startPoint x: 743, startPoint y: 195, endPoint x: 757, endPoint y: 297, distance: 103.0
copy article "Aarti Jadu threads the needle between classical, trance and traditional folk mu…"
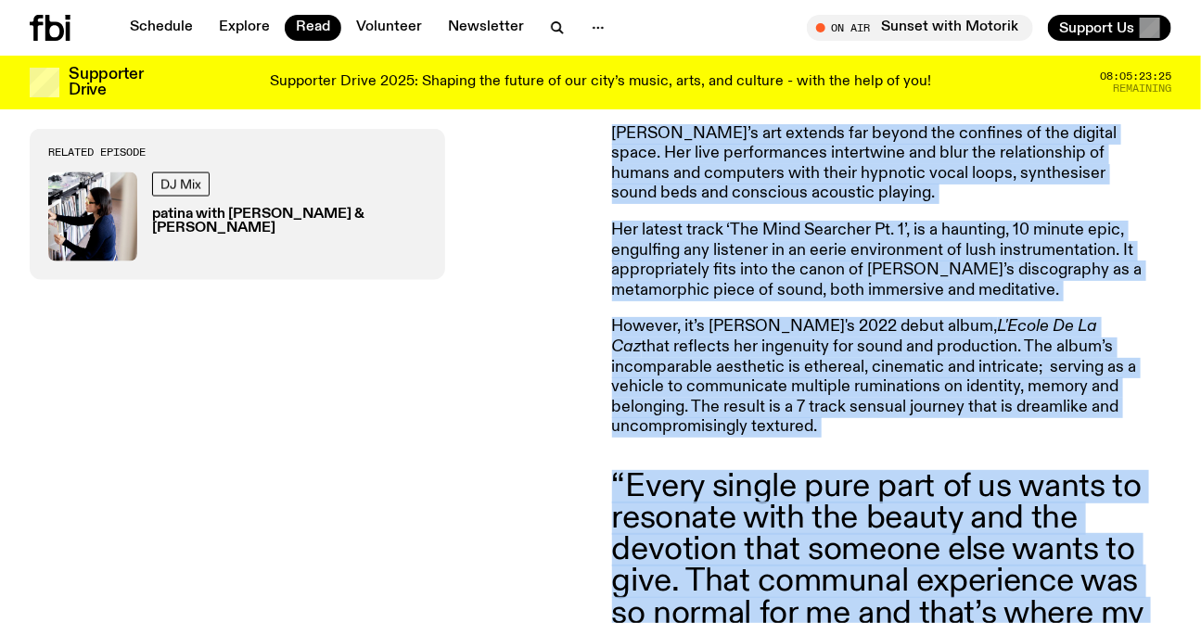
click at [847, 265] on p "Her latest track ‘The Mind Searcher Pt. 1’, is a haunting, 10 minute epic, engu…" at bounding box center [879, 261] width 534 height 80
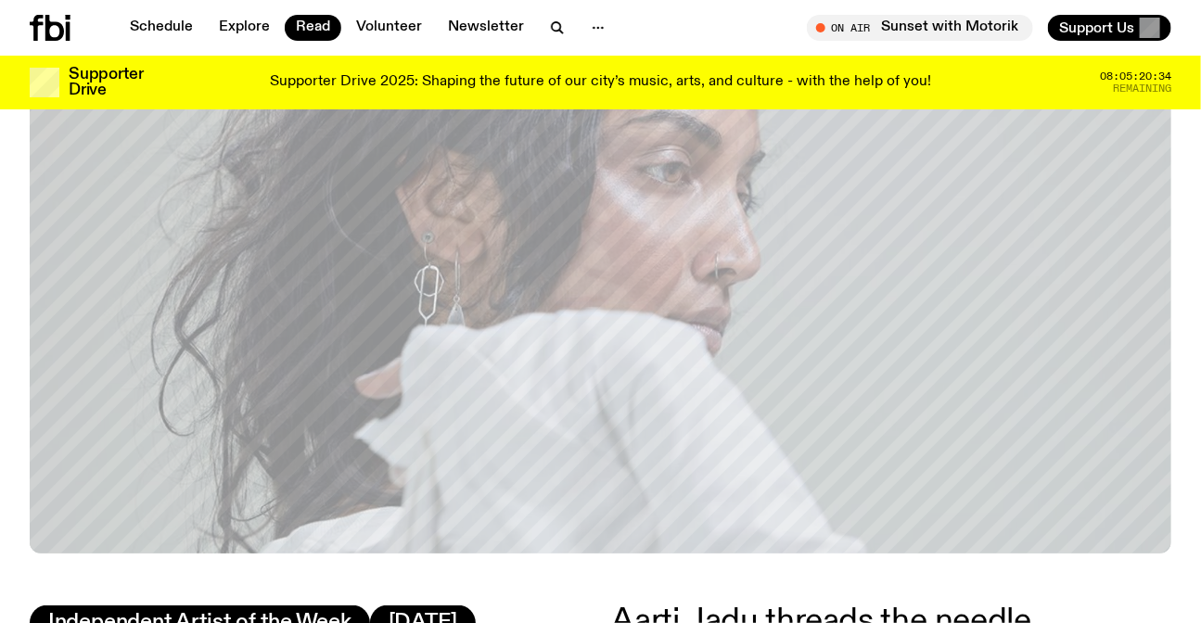
scroll to position [231, 0]
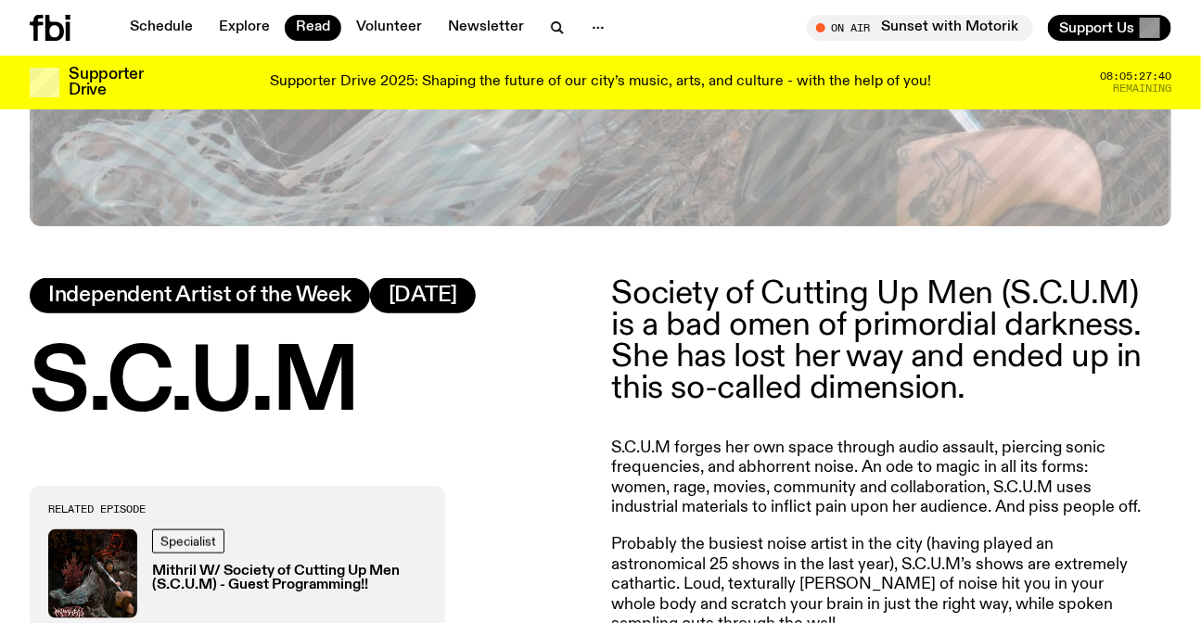
scroll to position [577, 0]
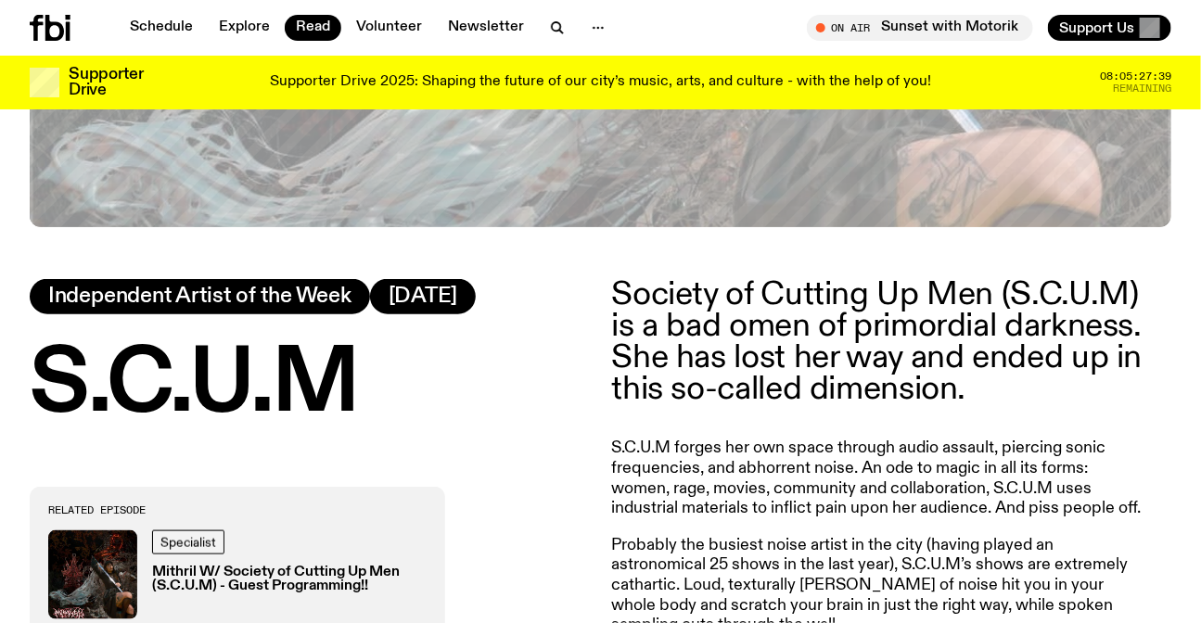
click at [205, 400] on h1 "S.C.U.M" at bounding box center [310, 385] width 560 height 83
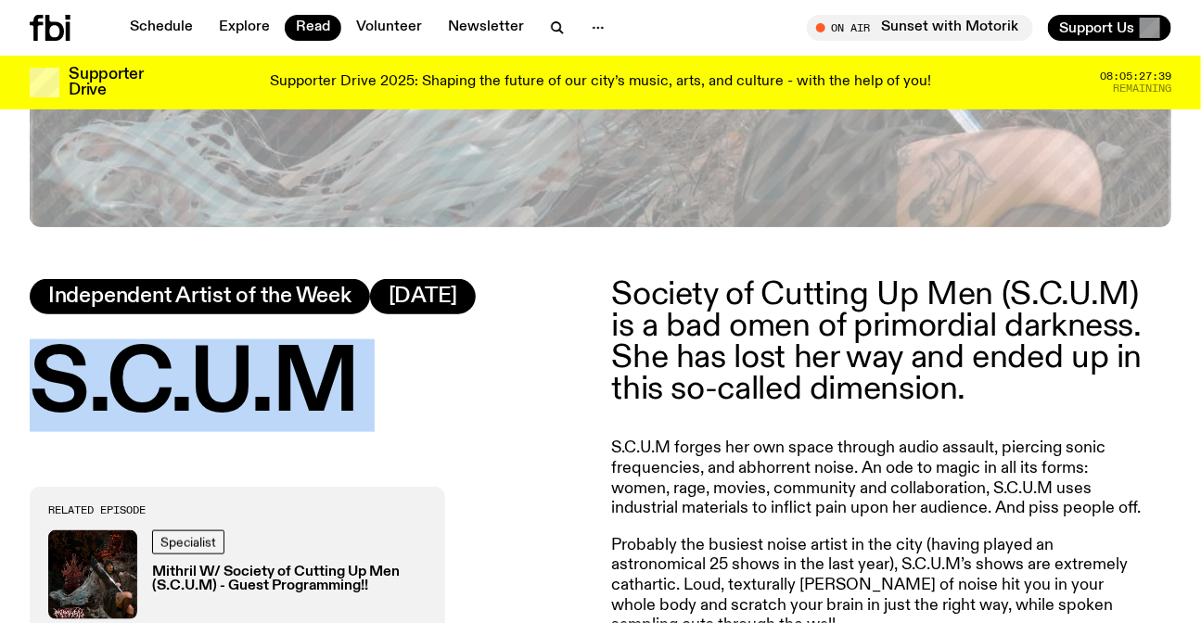
click at [205, 400] on h1 "S.C.U.M" at bounding box center [310, 385] width 560 height 83
copy h1 "S.C.U.M"
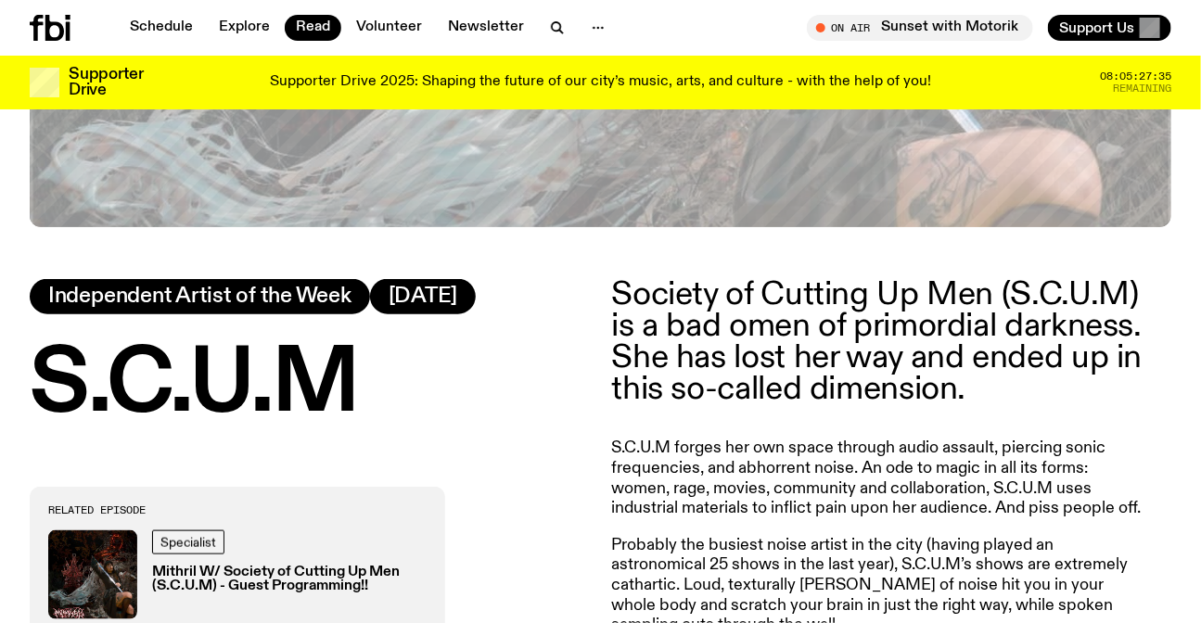
click at [643, 318] on p "Society of Cutting Up Men (S.C.U.M) is a bad omen of primordial darkness. She h…" at bounding box center [879, 342] width 534 height 127
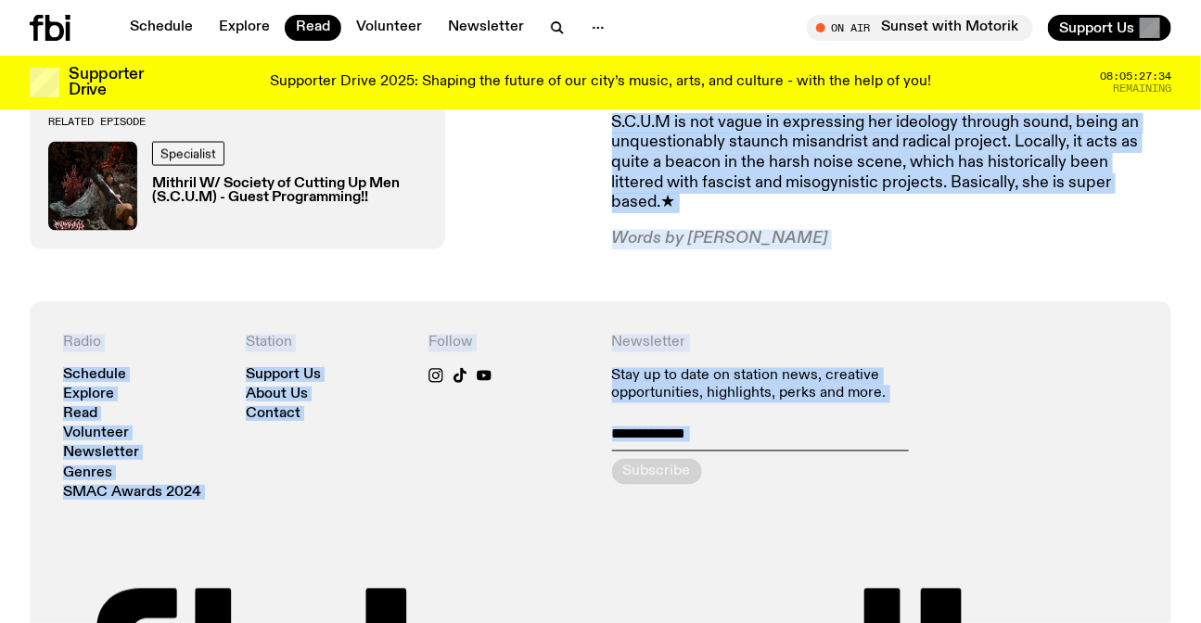
scroll to position [1205, 0]
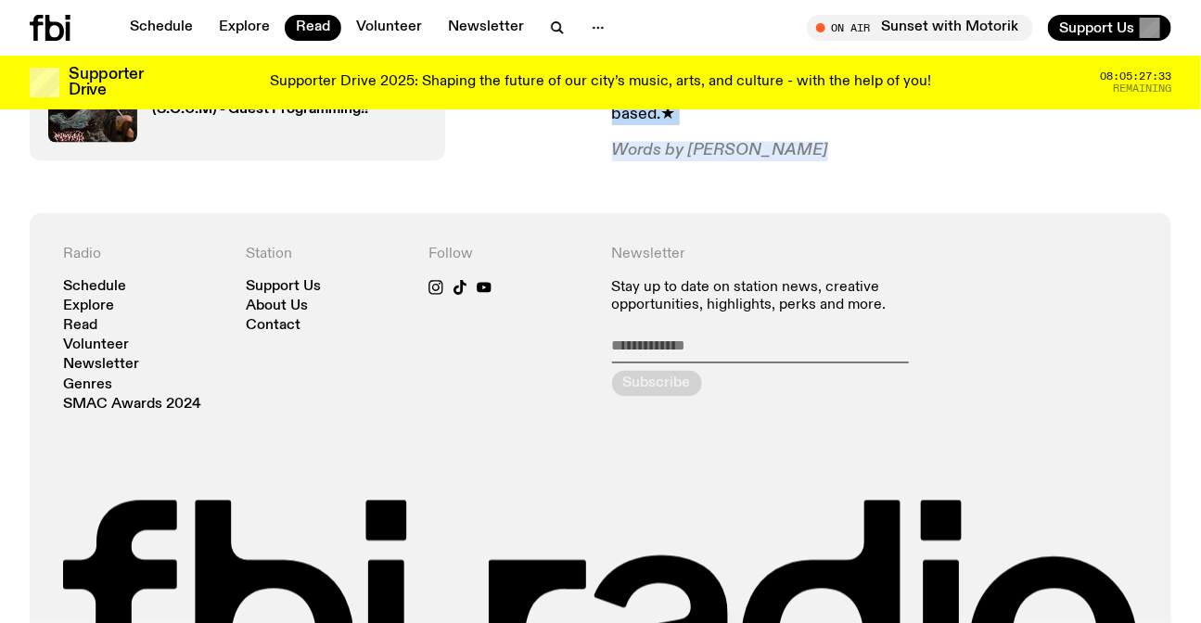
drag, startPoint x: 643, startPoint y: 318, endPoint x: 818, endPoint y: 145, distance: 246.6
copy article "Society of Cutting Up Men (S.C.U.M) is a bad omen of primordial darkness. She h…"
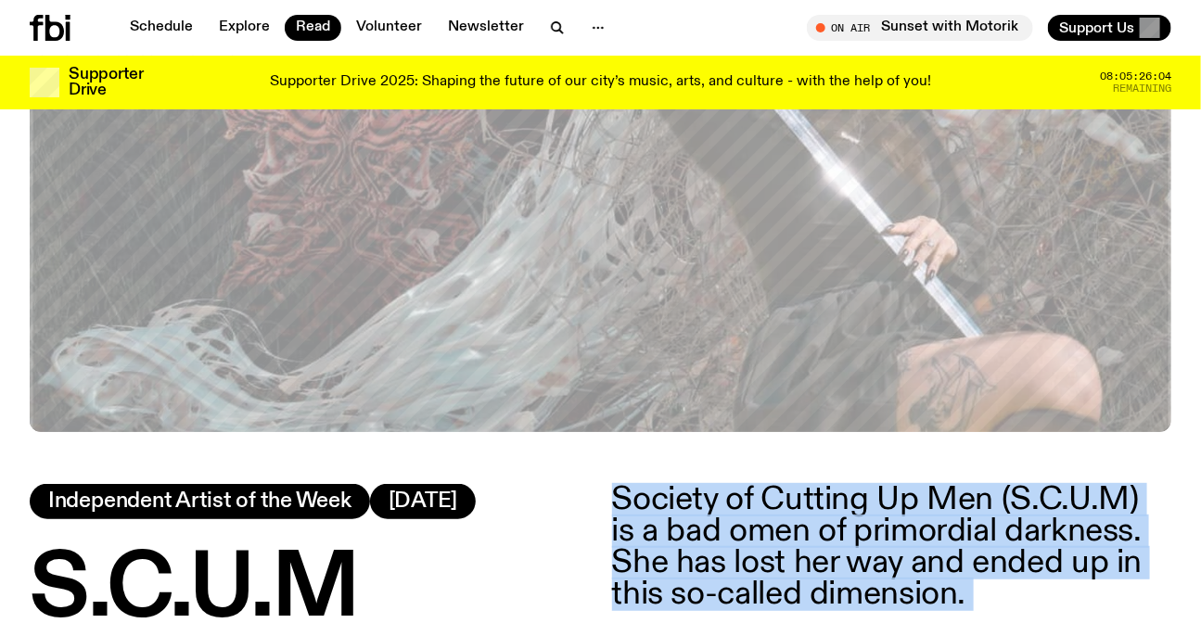
scroll to position [109, 0]
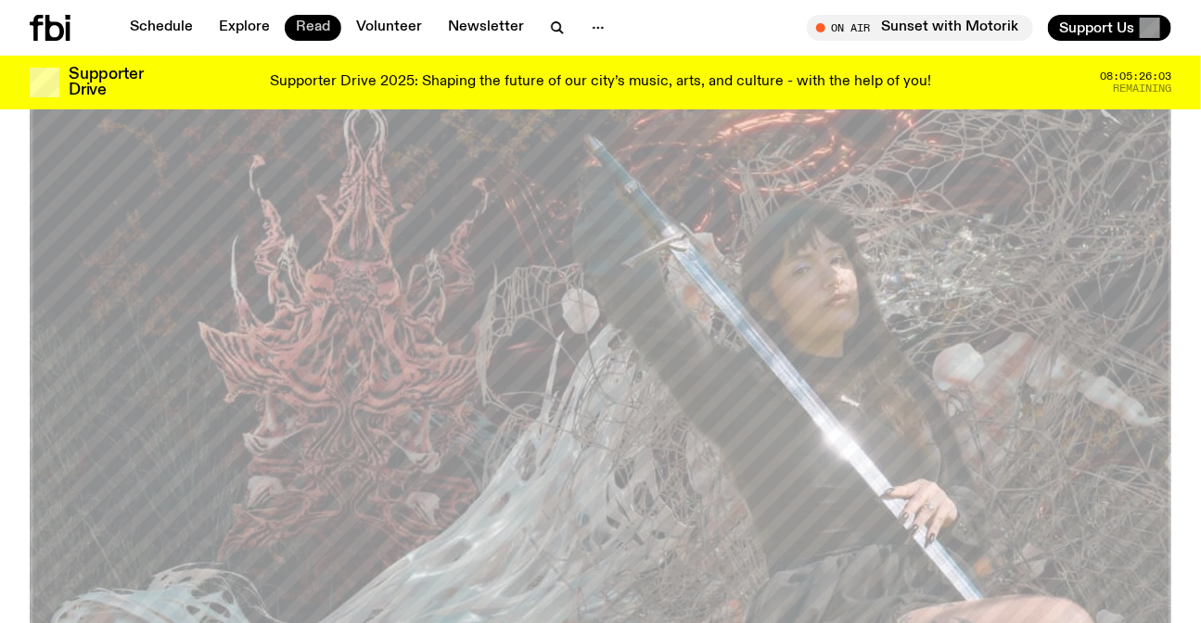
click at [306, 21] on link "Read" at bounding box center [313, 28] width 57 height 26
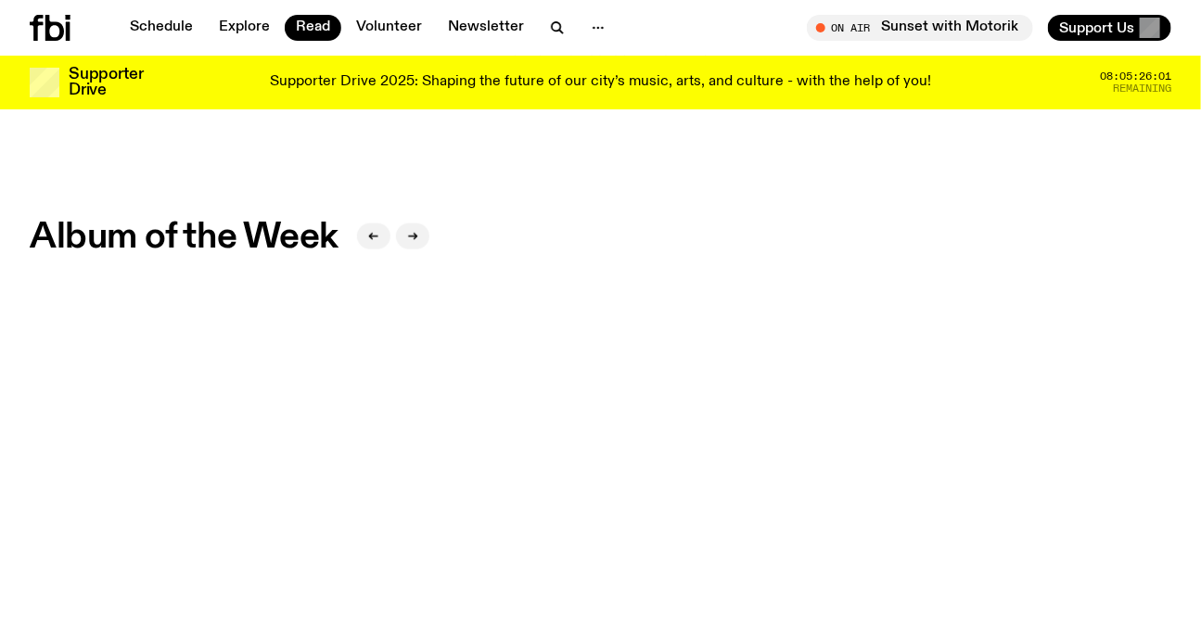
scroll to position [997, 0]
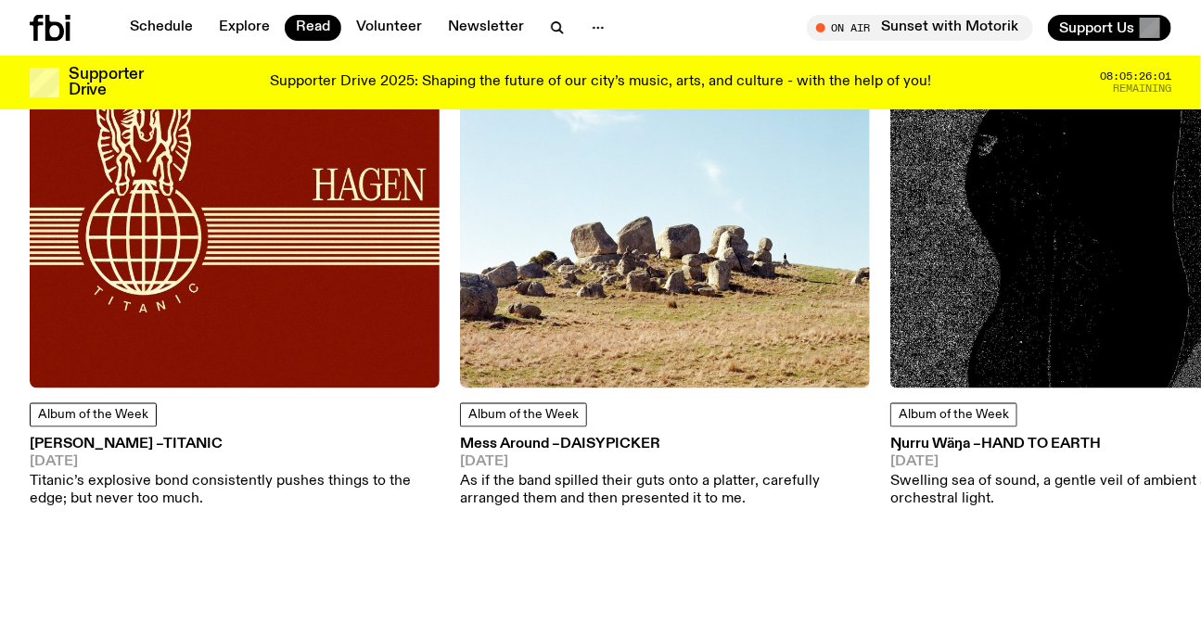
click at [612, 286] on img at bounding box center [665, 184] width 410 height 410
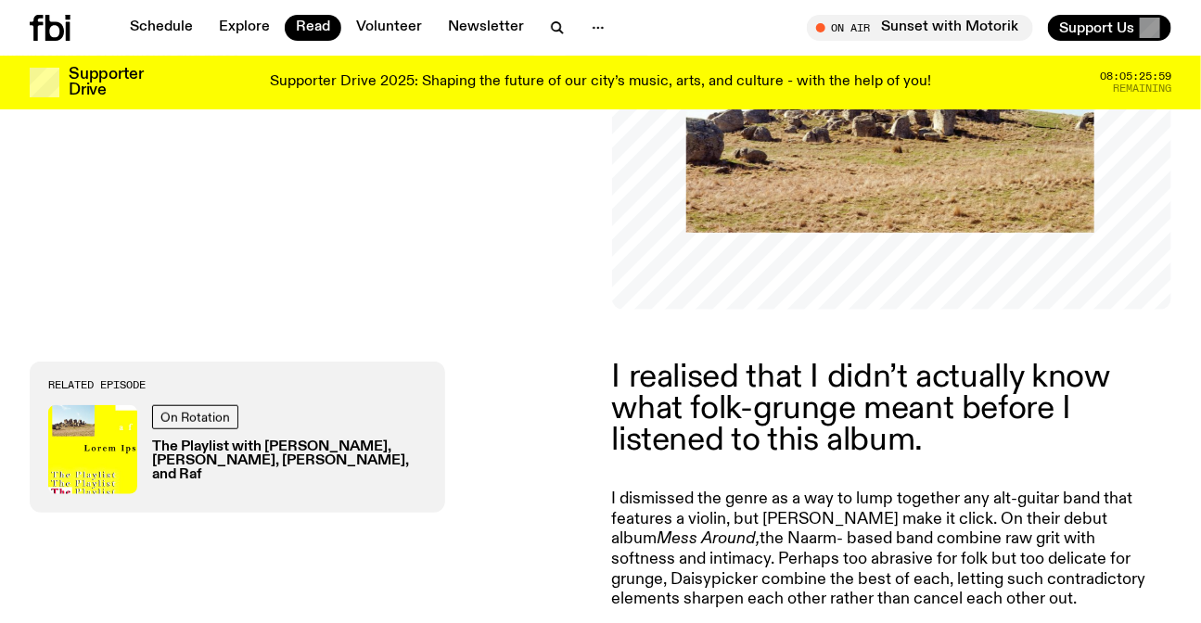
click at [776, 390] on p "I realised that I didn’t actually know what folk-grunge meant before I listened…" at bounding box center [879, 410] width 534 height 96
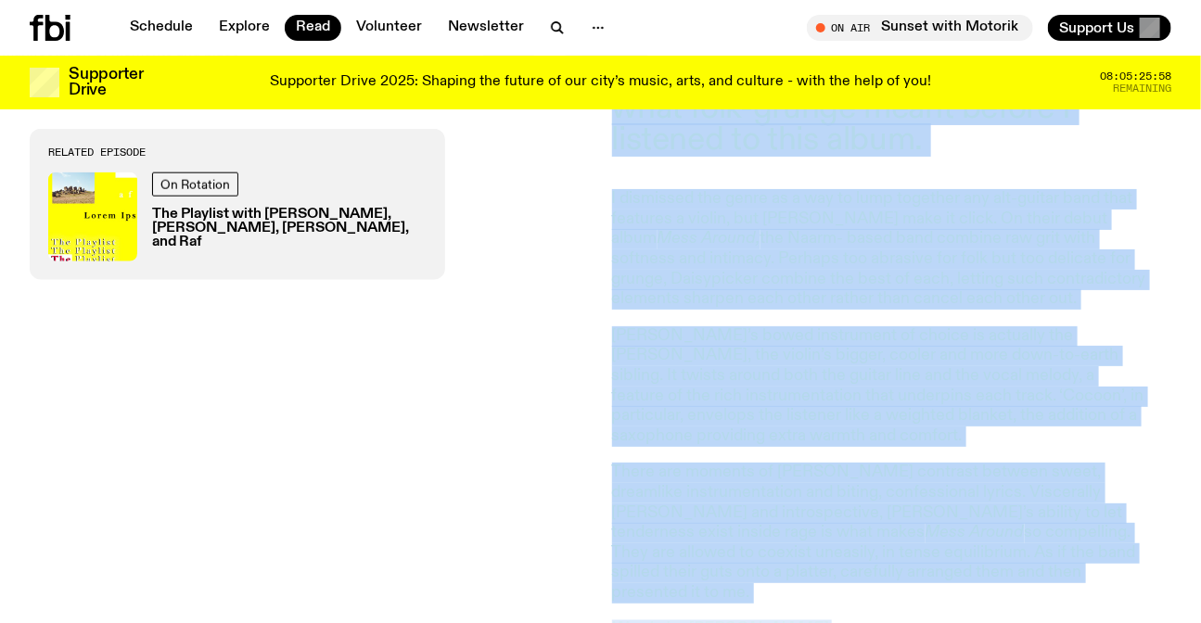
scroll to position [1189, 0]
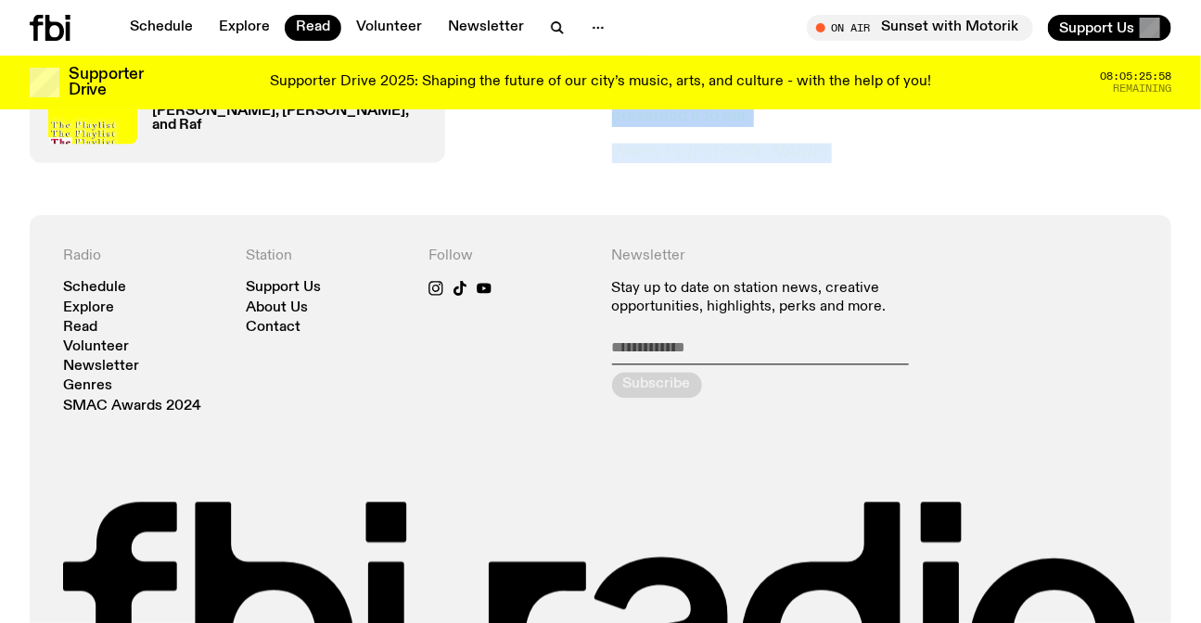
drag, startPoint x: 776, startPoint y: 390, endPoint x: 801, endPoint y: 139, distance: 251.6
copy div "I realised that I didn’t actually know what folk-grunge meant before I listened…"
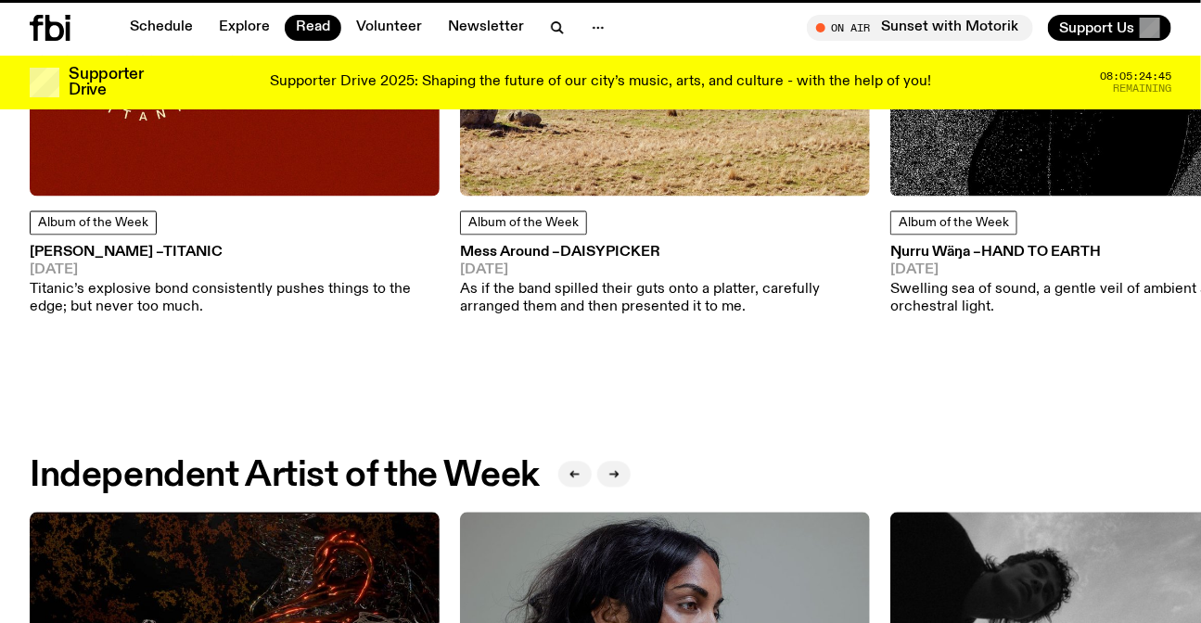
scroll to position [997, 0]
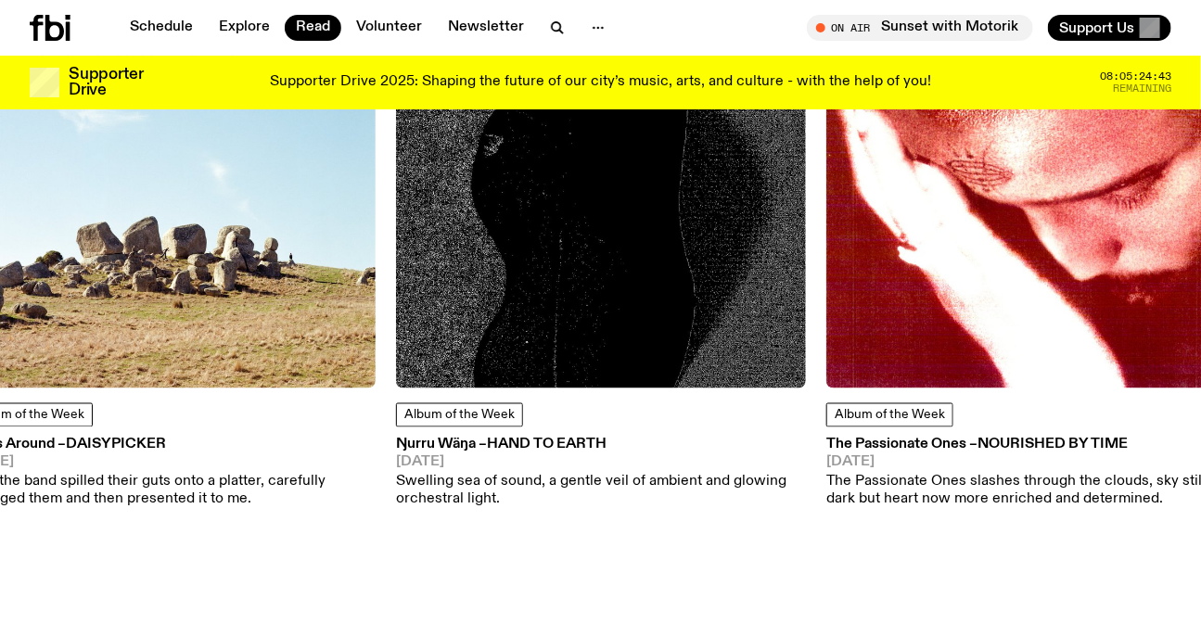
drag, startPoint x: 917, startPoint y: 210, endPoint x: 134, endPoint y: 176, distance: 784.6
click at [164, 179] on img at bounding box center [171, 184] width 410 height 410
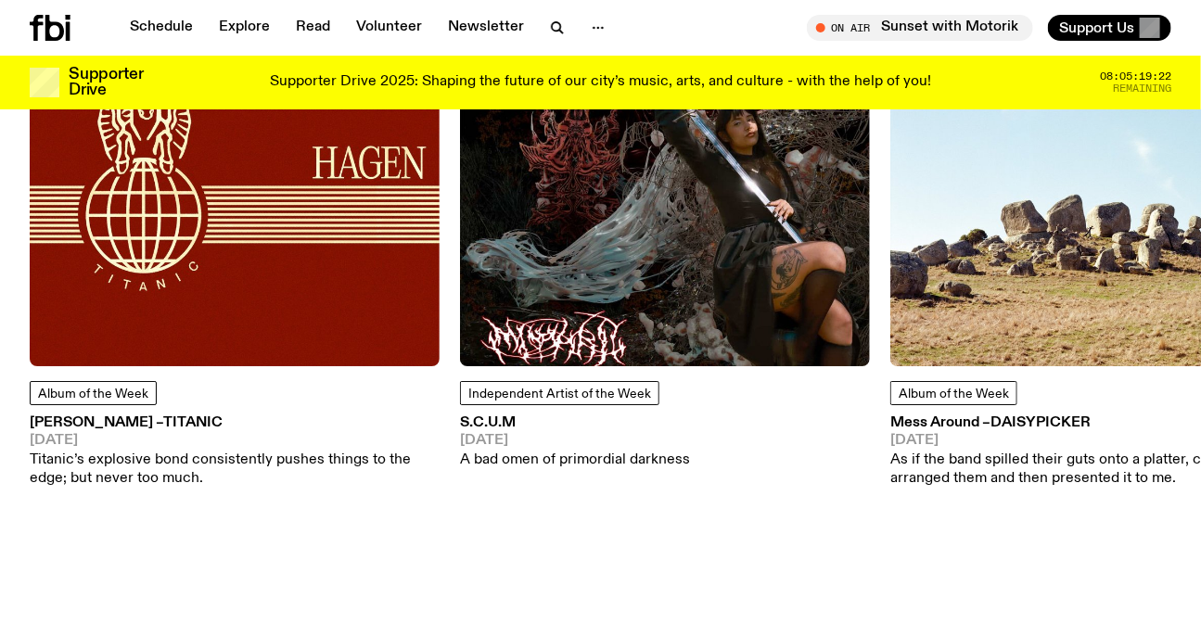
scroll to position [2347, 0]
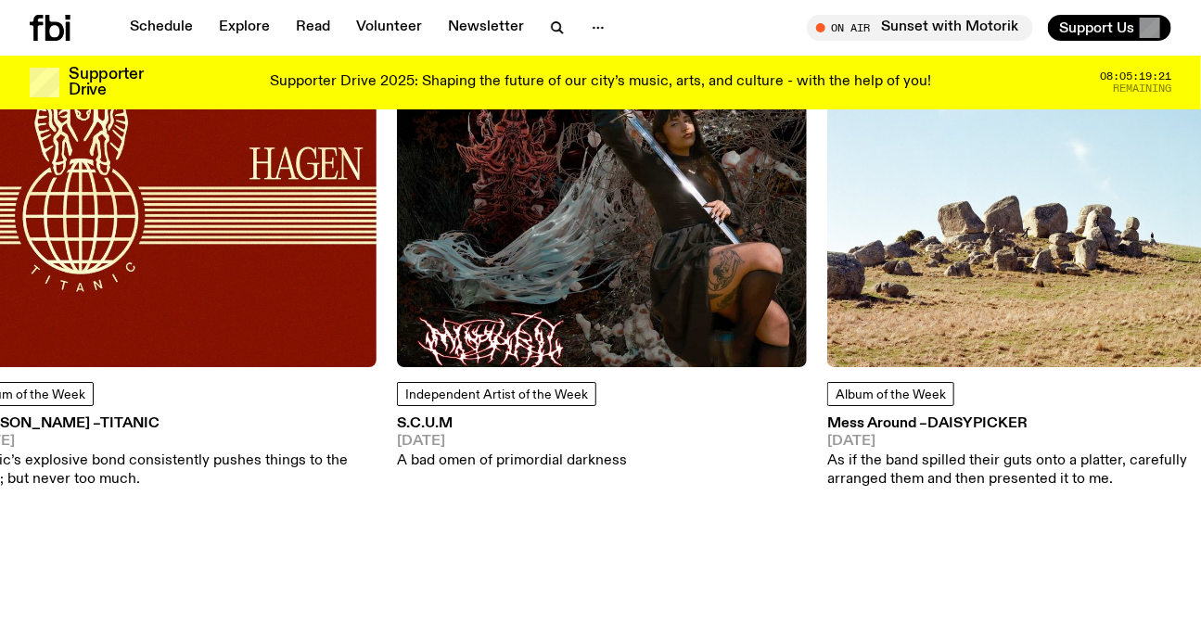
drag, startPoint x: 970, startPoint y: 231, endPoint x: 227, endPoint y: 249, distance: 743.2
click at [827, 249] on img at bounding box center [1032, 162] width 410 height 410
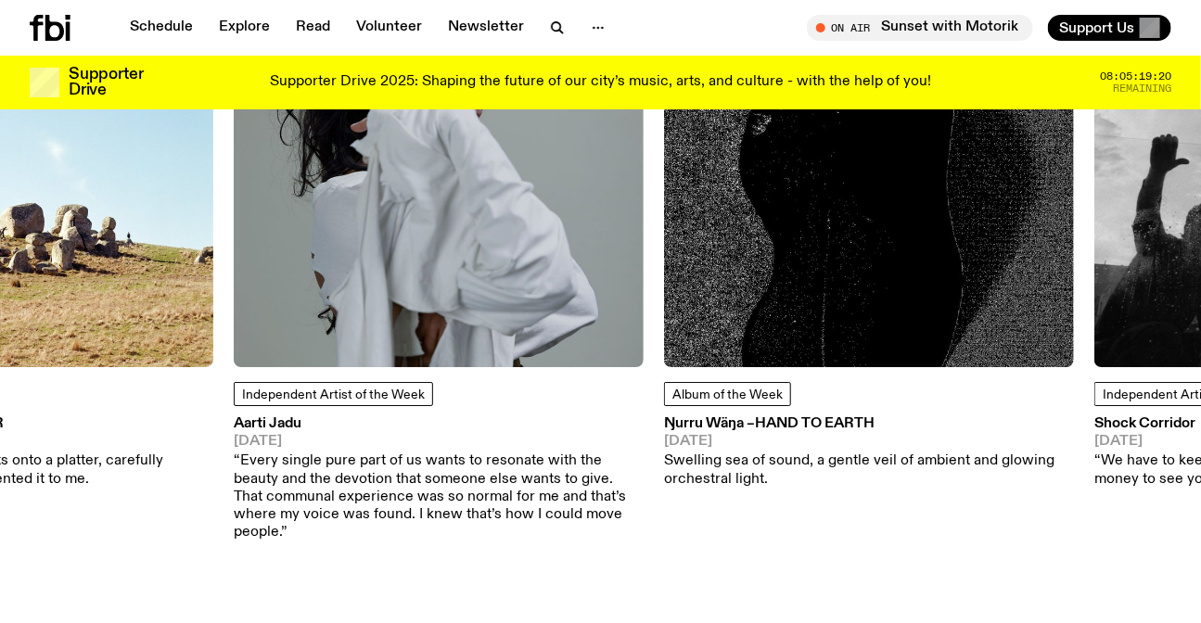
drag, startPoint x: 834, startPoint y: 250, endPoint x: 410, endPoint y: 243, distance: 424.0
click at [664, 244] on img at bounding box center [869, 162] width 410 height 410
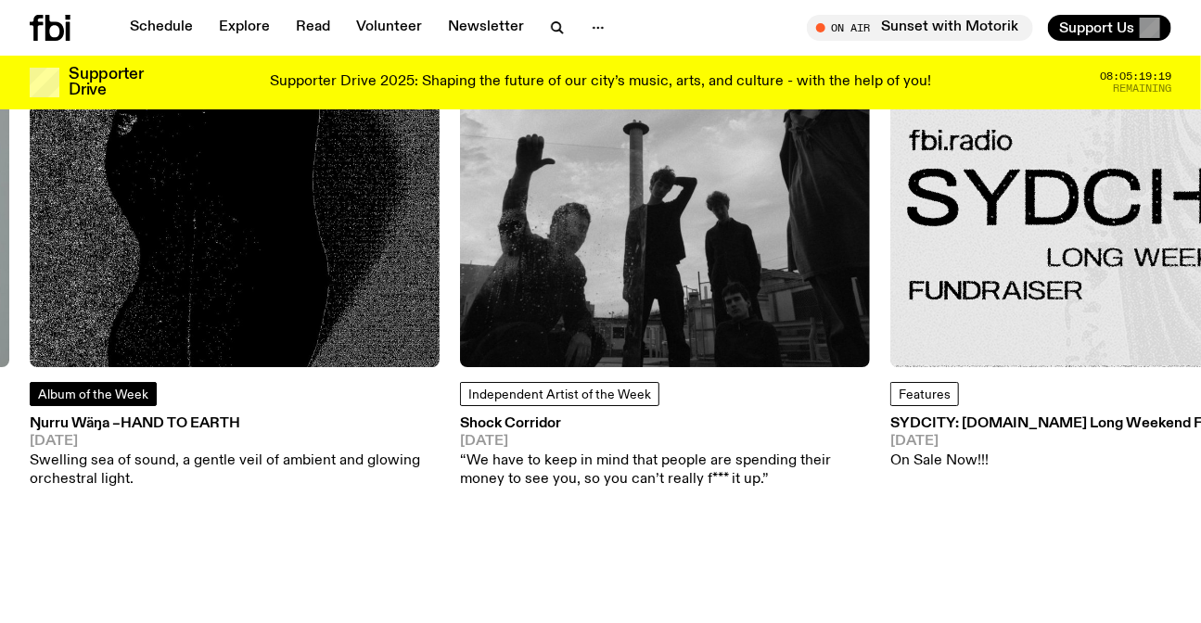
click at [59, 396] on span "Album of the Week" at bounding box center [93, 395] width 110 height 13
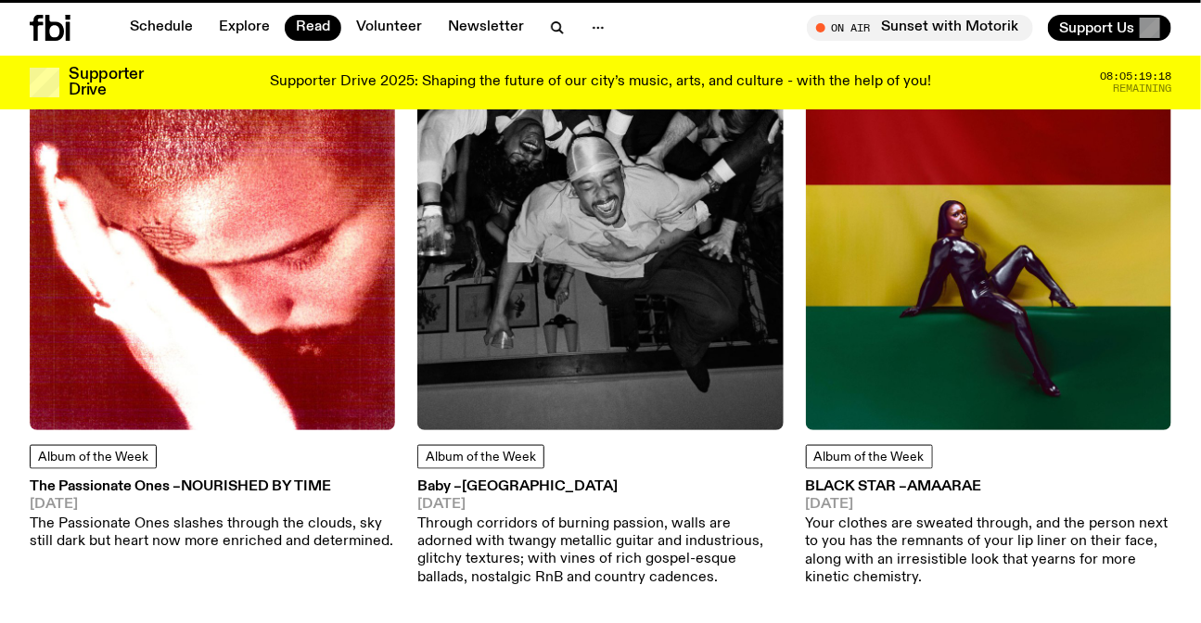
scroll to position [745, 0]
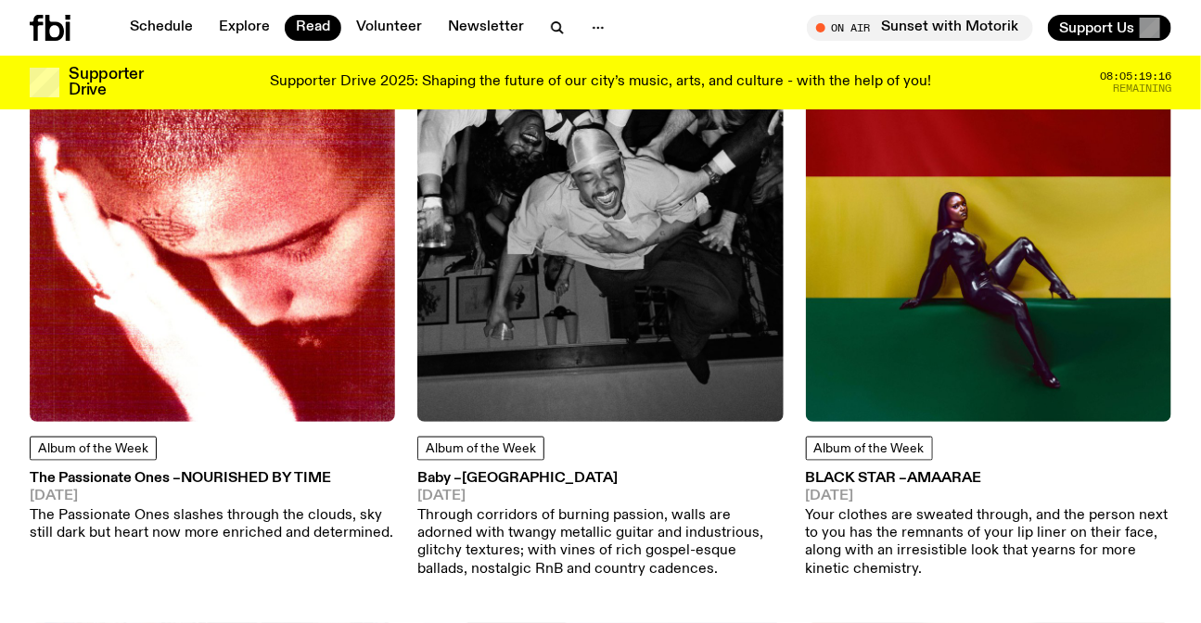
click at [148, 270] on img at bounding box center [212, 238] width 365 height 365
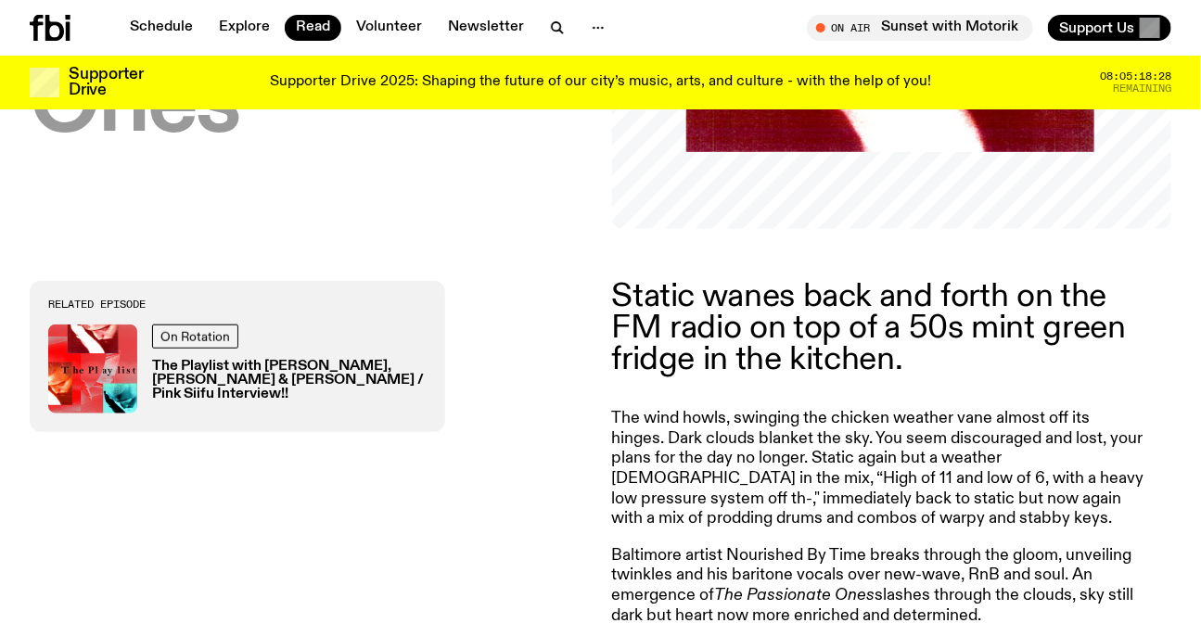
scroll to position [492, 0]
click at [788, 343] on p "Static wanes back and forth on the FM radio on top of a 50s mint green fridge i…" at bounding box center [879, 330] width 534 height 96
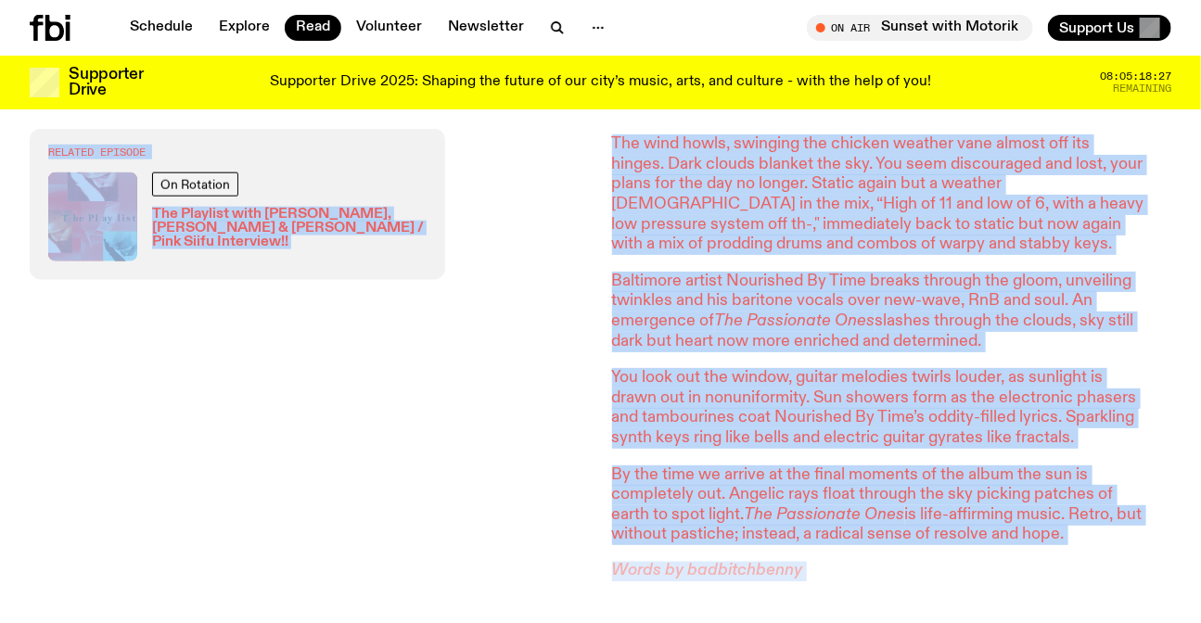
scroll to position [900, 0]
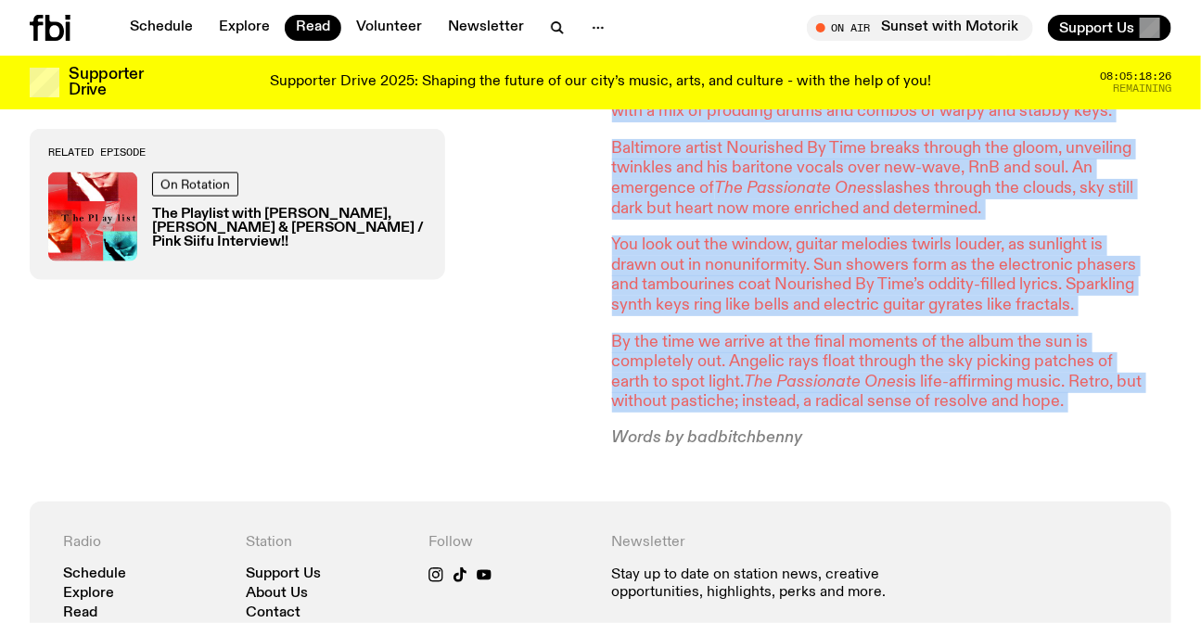
drag, startPoint x: 788, startPoint y: 343, endPoint x: 840, endPoint y: 398, distance: 76.1
click at [840, 398] on article "Static wanes back and forth on the FM radio on top of a 50s mint green fridge i…" at bounding box center [879, 162] width 534 height 576
copy article "Static wanes back and forth on the FM radio on top of a 50s mint green fridge i…"
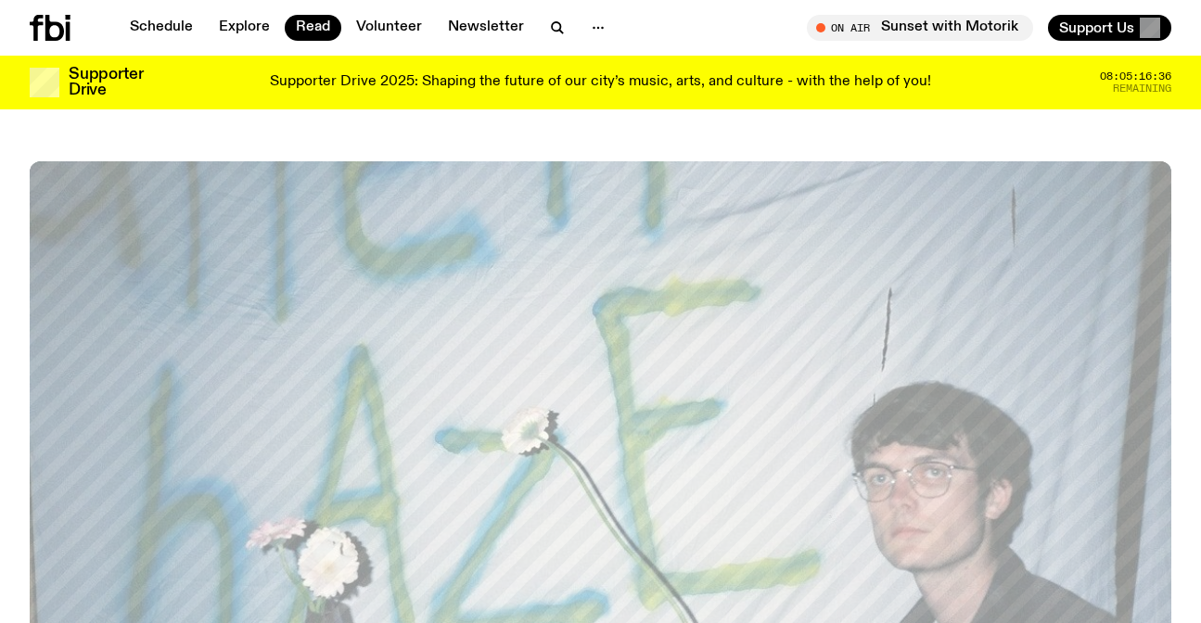
scroll to position [743, 0]
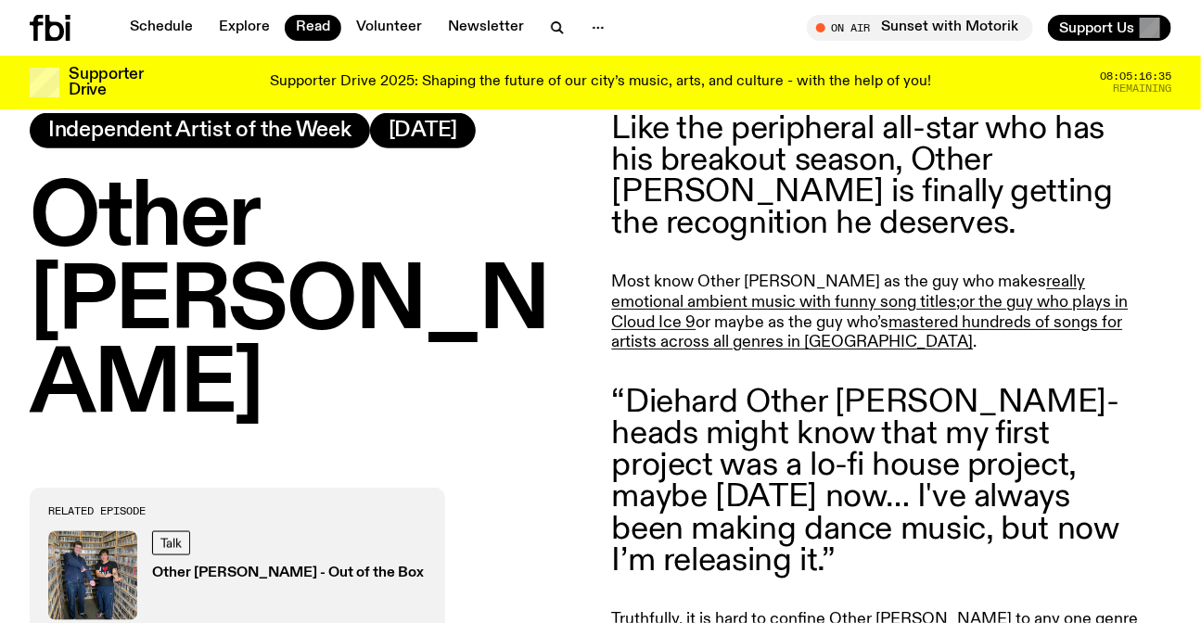
click at [732, 157] on p "Like the peripheral all-star who has his breakout season, Other [PERSON_NAME] i…" at bounding box center [879, 176] width 534 height 127
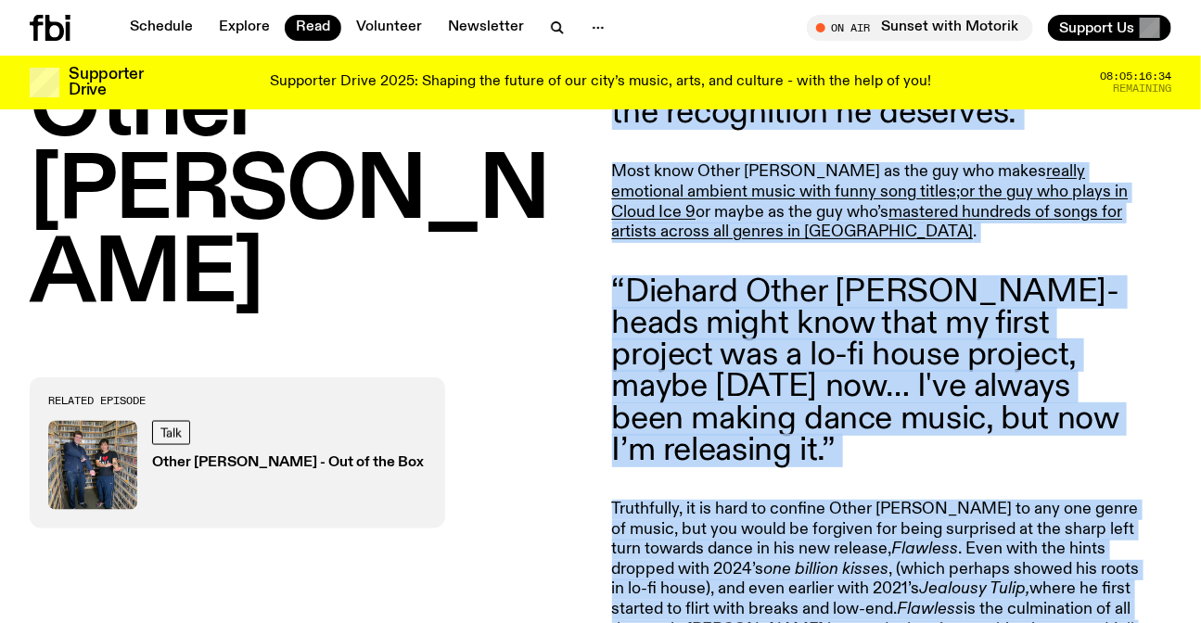
scroll to position [1429, 0]
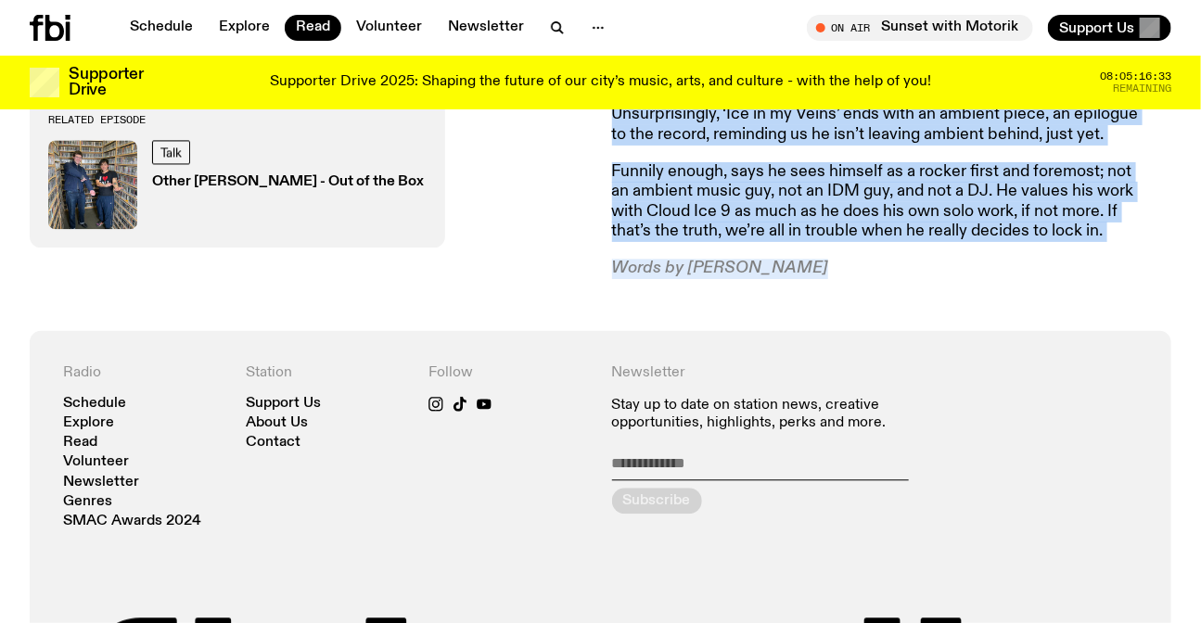
drag, startPoint x: 732, startPoint y: 157, endPoint x: 749, endPoint y: 235, distance: 79.7
copy article "Lore ips dolorsitam con-adip eli sed doe temporin utlabo, Etdol Mag al enimadm …"
